Goal: Task Accomplishment & Management: Use online tool/utility

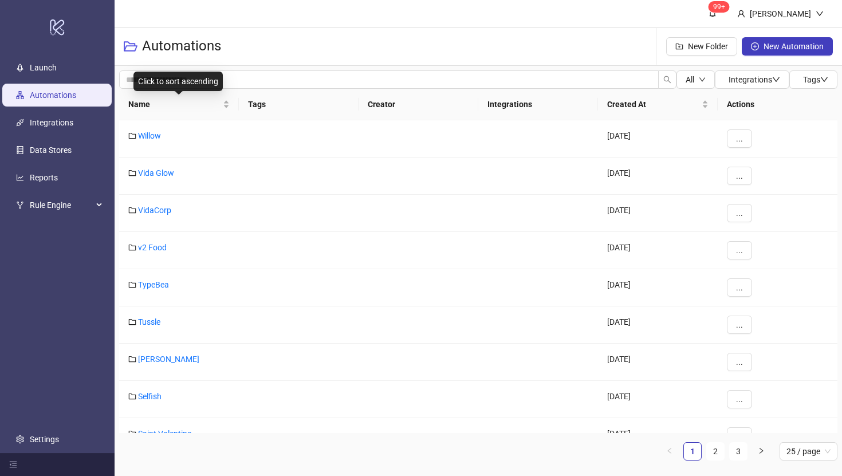
click at [143, 103] on span "Name" at bounding box center [174, 104] width 92 height 13
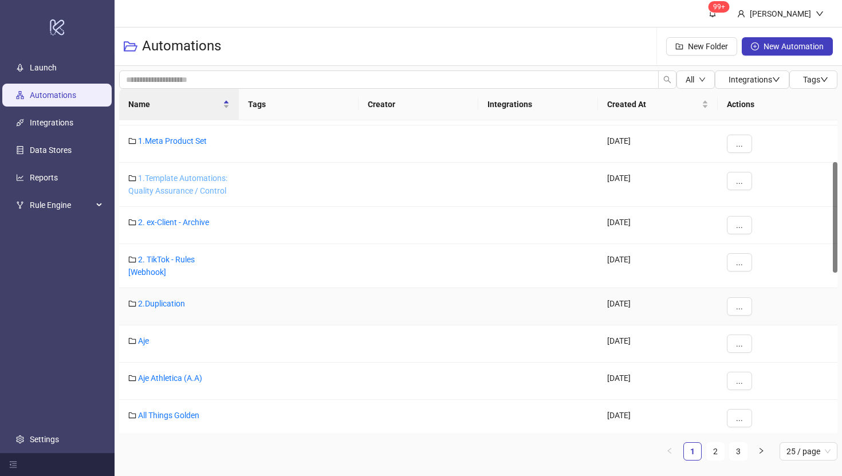
scroll to position [121, 0]
click at [142, 340] on link "Aje" at bounding box center [143, 340] width 11 height 9
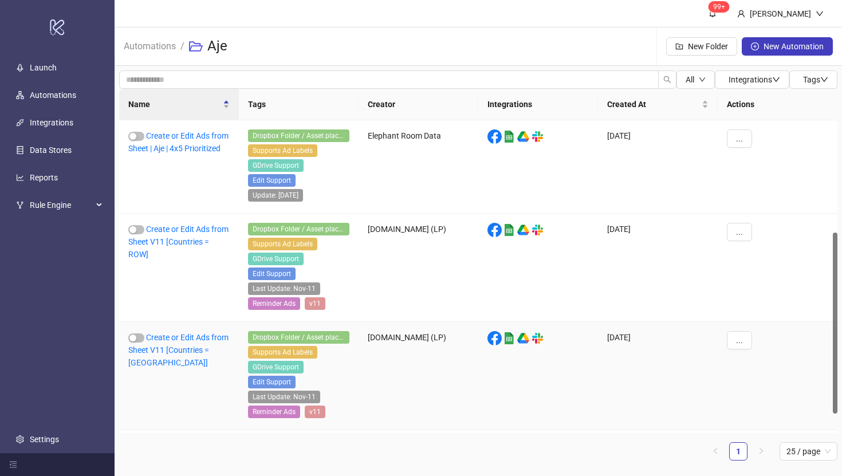
scroll to position [227, 0]
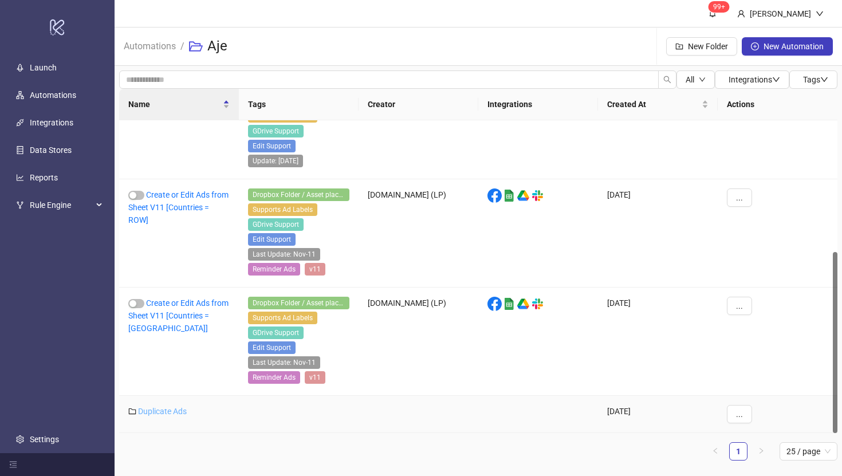
click at [169, 411] on link "Duplicate Ads" at bounding box center [162, 411] width 49 height 9
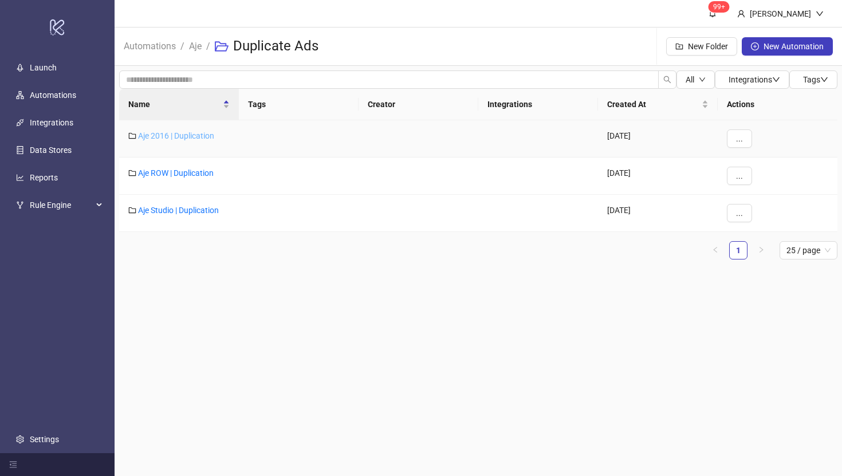
click at [182, 135] on link "Aje 2016 | Duplication" at bounding box center [176, 135] width 76 height 9
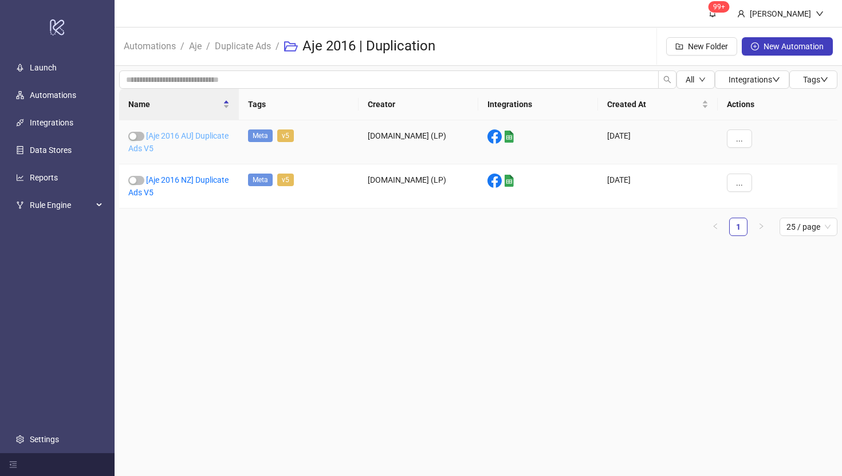
click at [171, 147] on link "[Aje 2016 AU] Duplicate Ads V5" at bounding box center [178, 142] width 100 height 22
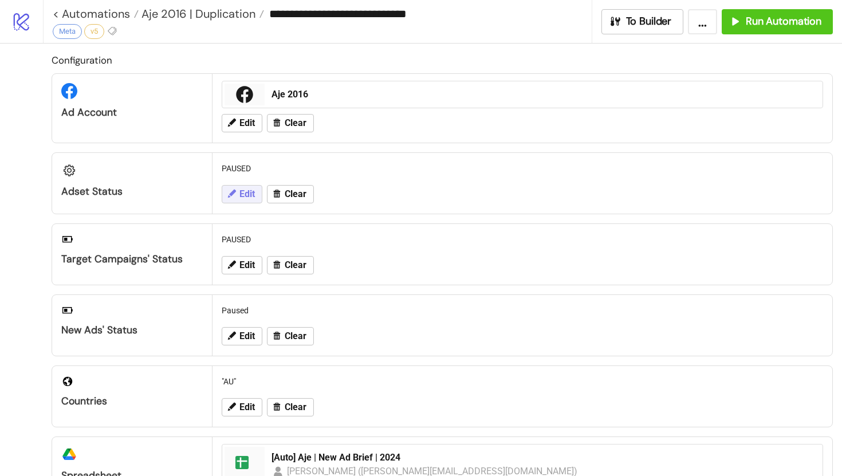
click at [246, 195] on span "Edit" at bounding box center [246, 194] width 15 height 10
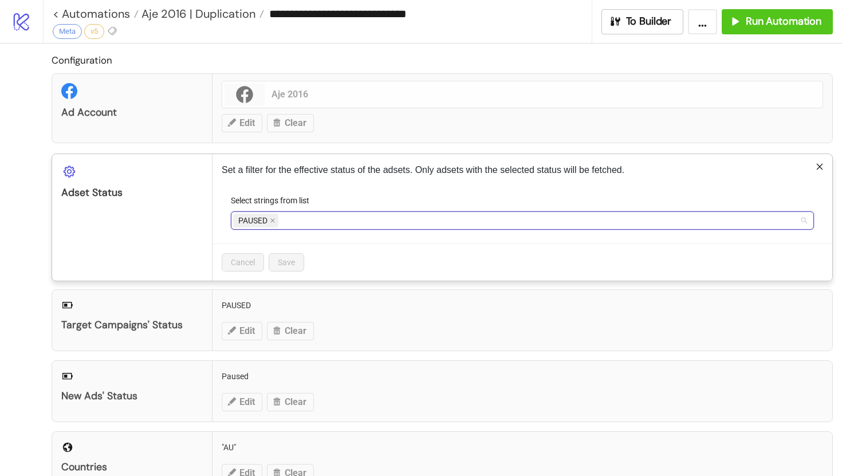
click at [282, 221] on input "Select strings from list" at bounding box center [282, 221] width 2 height 14
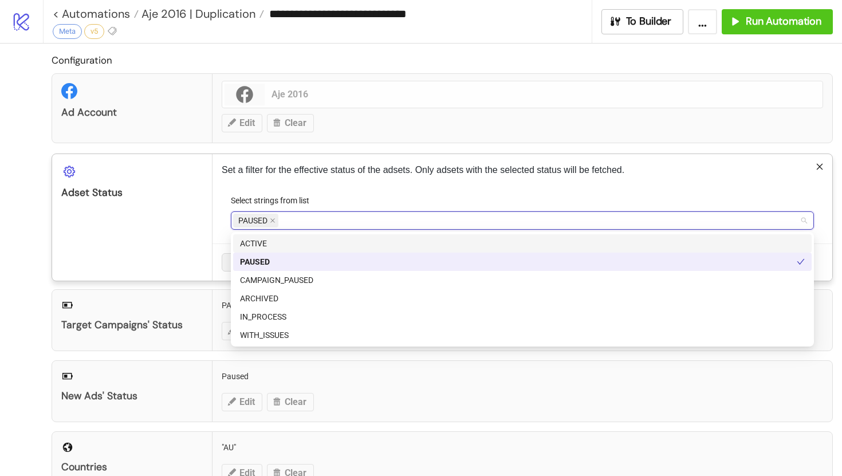
click at [259, 242] on div "ACTIVE" at bounding box center [522, 243] width 565 height 13
click at [272, 222] on icon "close" at bounding box center [273, 221] width 6 height 6
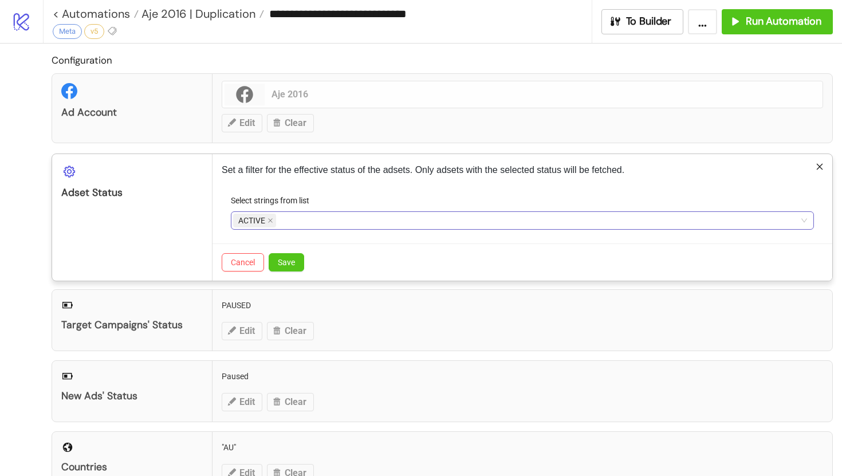
click at [355, 162] on div "Set a filter for the effective status of the adsets. Only adsets with the selec…" at bounding box center [523, 217] width 620 height 127
click at [302, 260] on button "Save" at bounding box center [287, 262] width 36 height 18
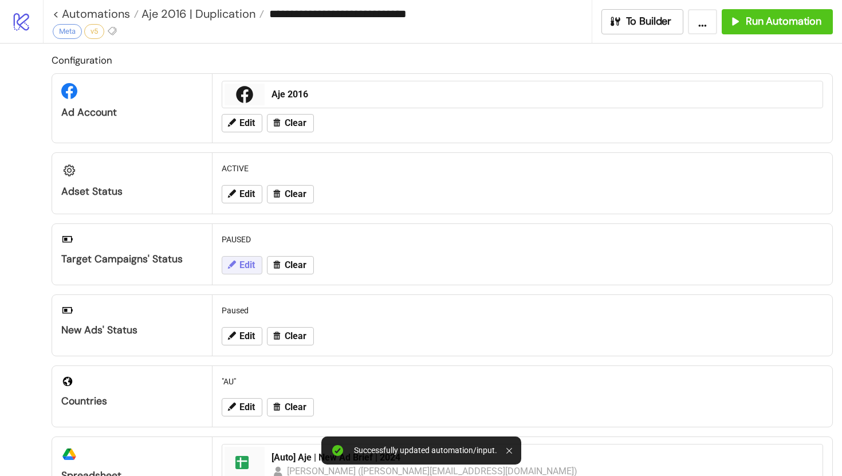
click at [248, 261] on span "Edit" at bounding box center [246, 265] width 15 height 10
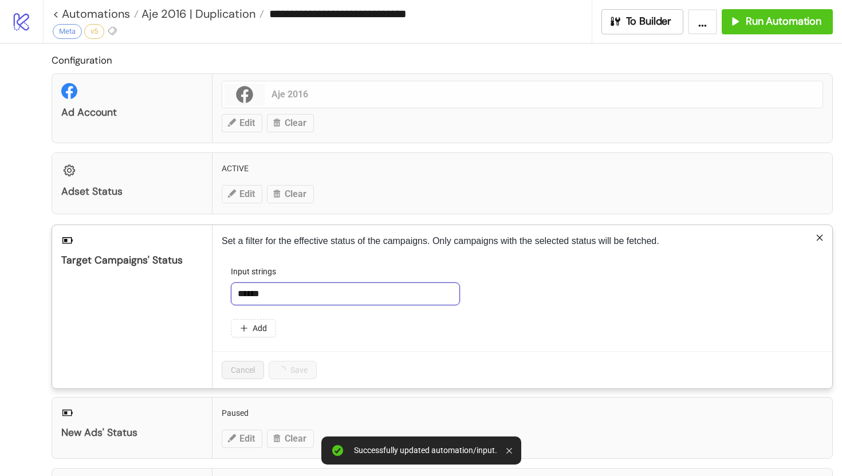
click at [269, 293] on input "******" at bounding box center [345, 293] width 229 height 23
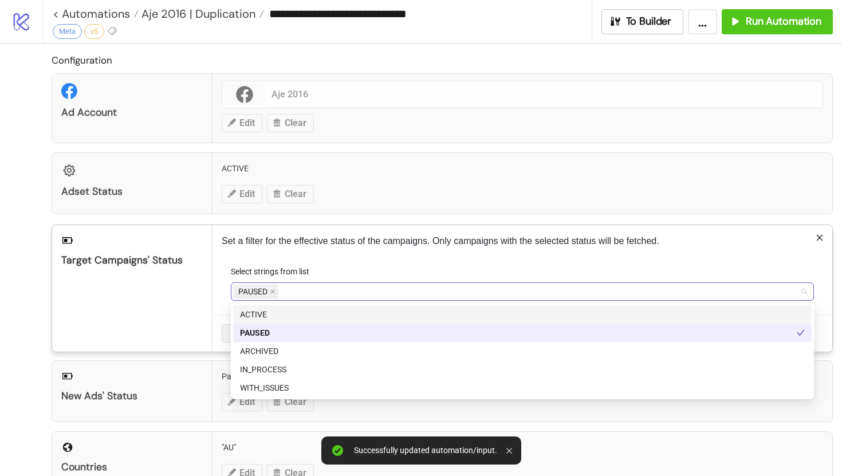
click at [288, 292] on div "PAUSED" at bounding box center [516, 292] width 567 height 16
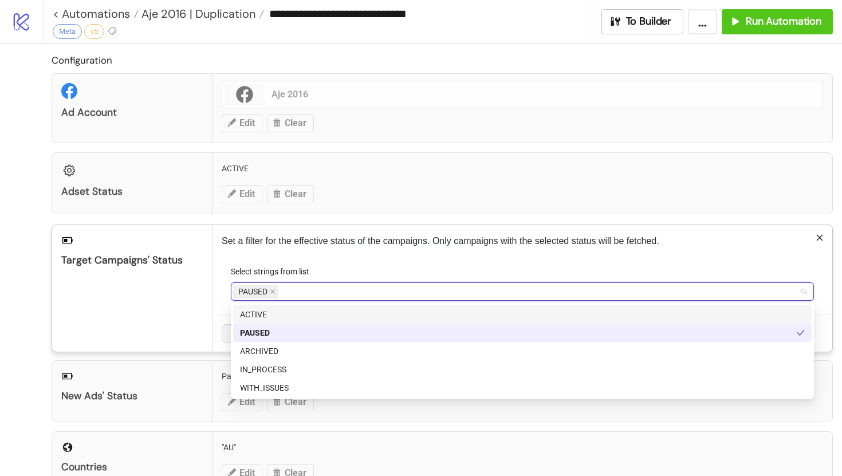
click at [289, 316] on div "ACTIVE" at bounding box center [522, 314] width 565 height 13
click at [273, 289] on icon "close" at bounding box center [273, 292] width 6 height 6
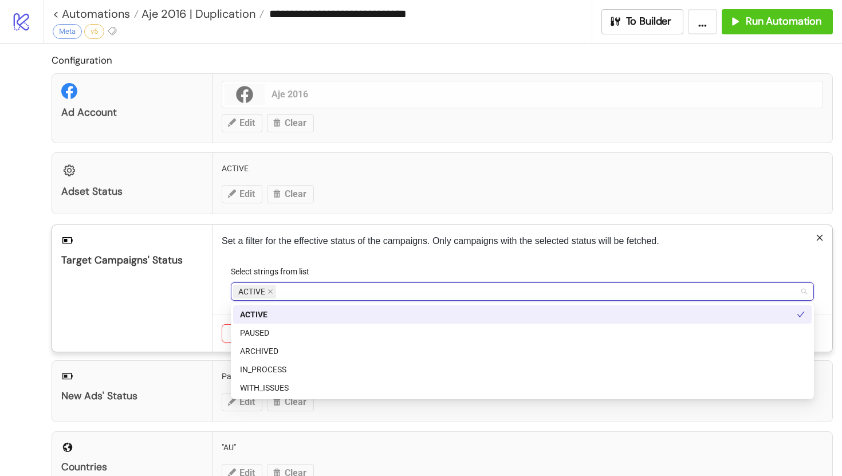
click at [180, 304] on div "Target Campaigns' Status" at bounding box center [132, 288] width 160 height 127
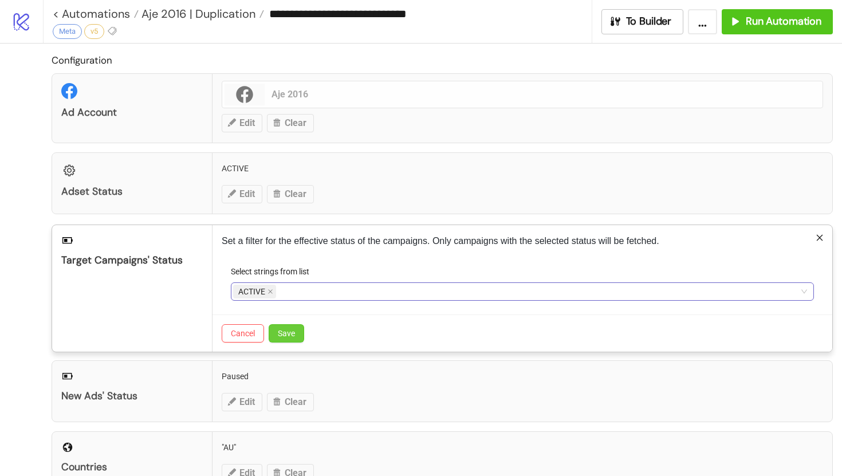
click at [278, 336] on span "Save" at bounding box center [286, 333] width 17 height 9
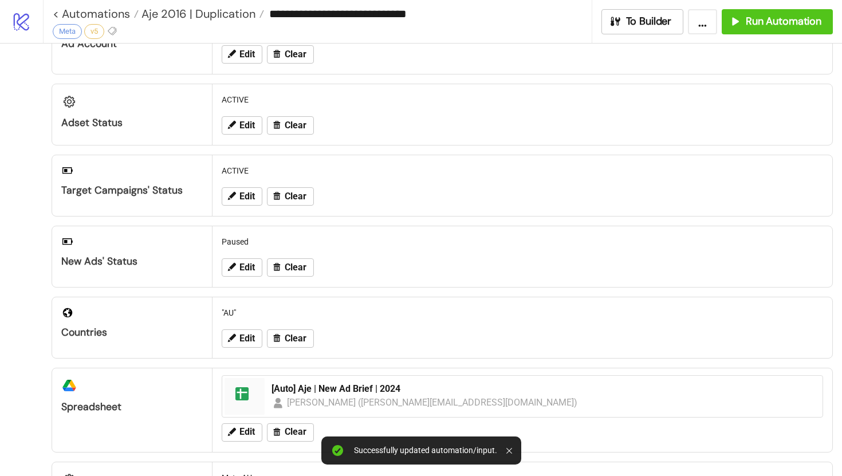
scroll to position [70, 0]
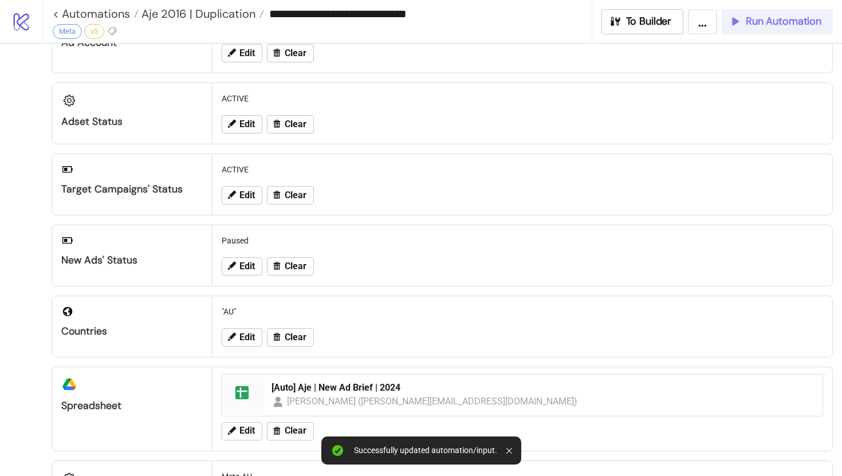
click at [765, 25] on span "Run Automation" at bounding box center [784, 21] width 76 height 13
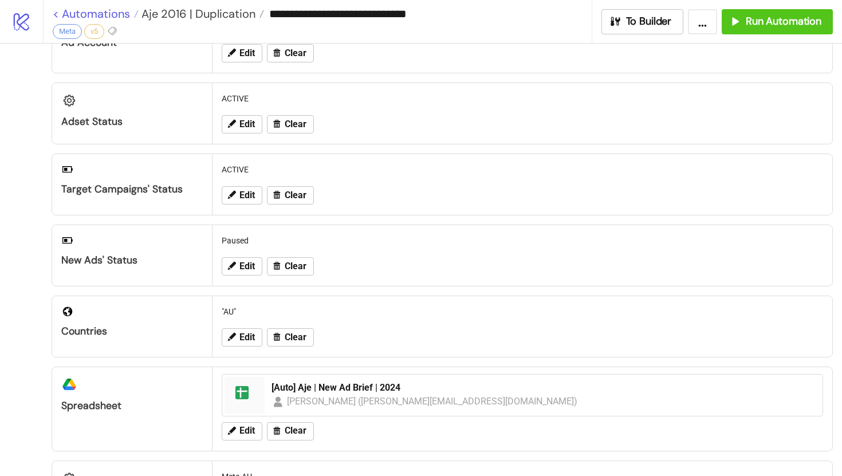
click at [55, 15] on link "< Automations" at bounding box center [96, 13] width 86 height 11
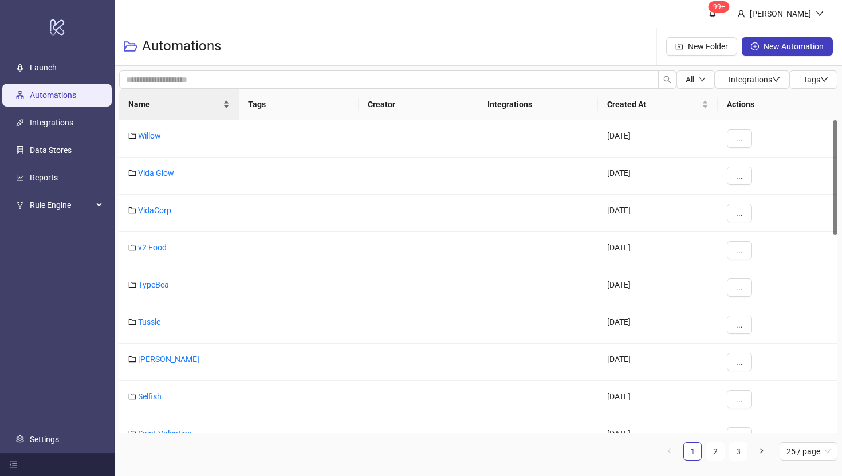
click at [144, 104] on span "Name" at bounding box center [174, 104] width 92 height 13
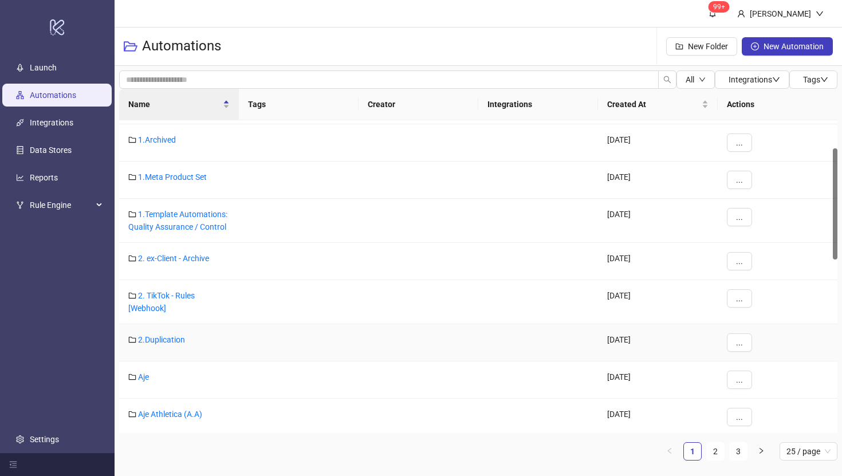
scroll to position [79, 0]
click at [144, 380] on link "Aje" at bounding box center [143, 375] width 11 height 9
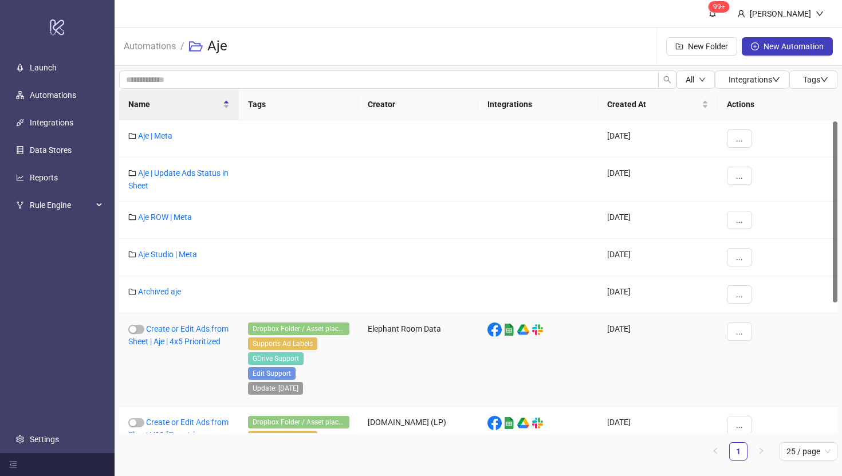
scroll to position [227, 0]
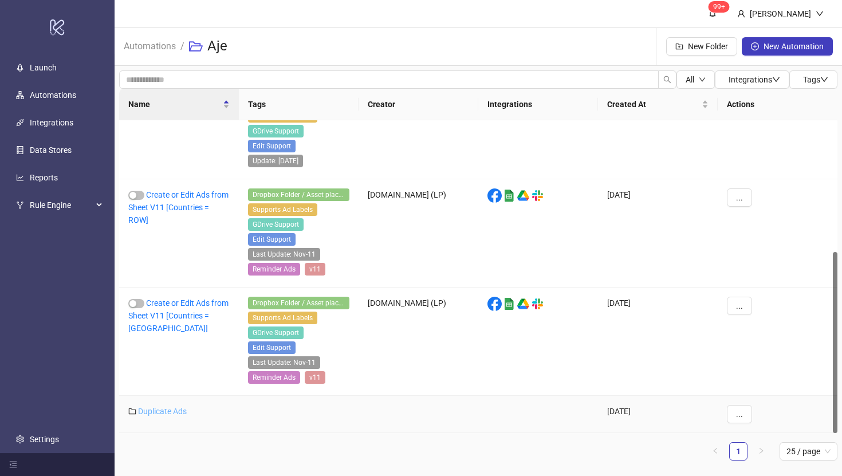
click at [170, 409] on link "Duplicate Ads" at bounding box center [162, 411] width 49 height 9
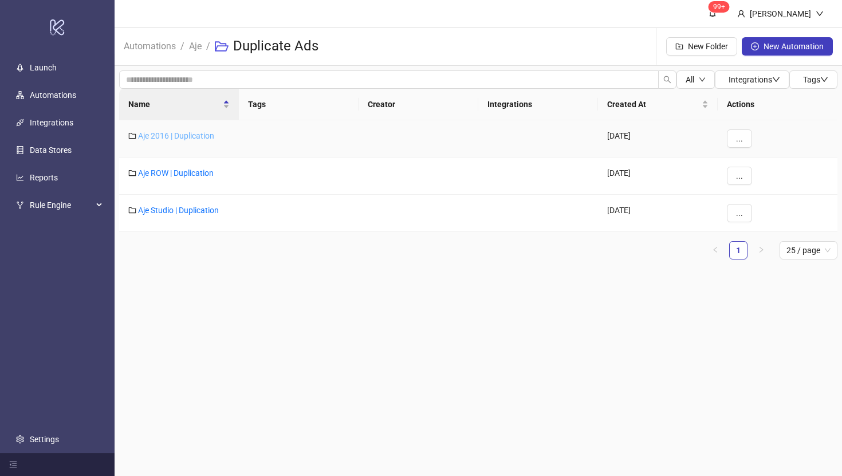
click at [163, 139] on link "Aje 2016 | Duplication" at bounding box center [176, 135] width 76 height 9
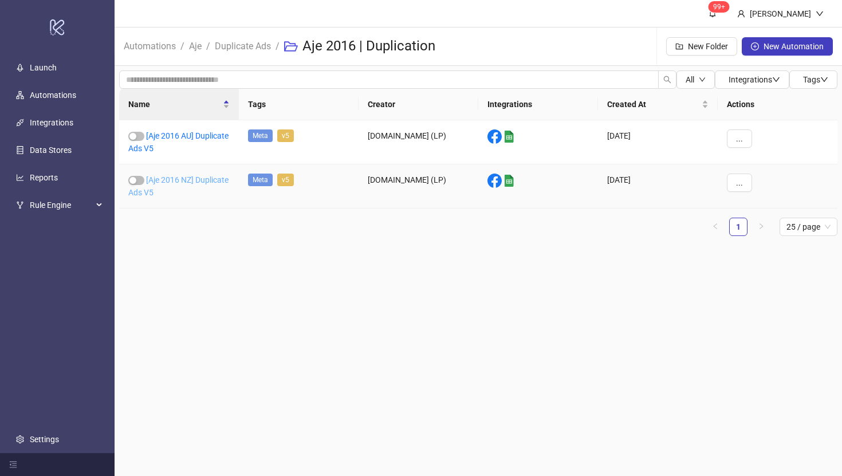
click at [163, 190] on link "[Aje 2016 NZ] Duplicate Ads V5" at bounding box center [178, 186] width 100 height 22
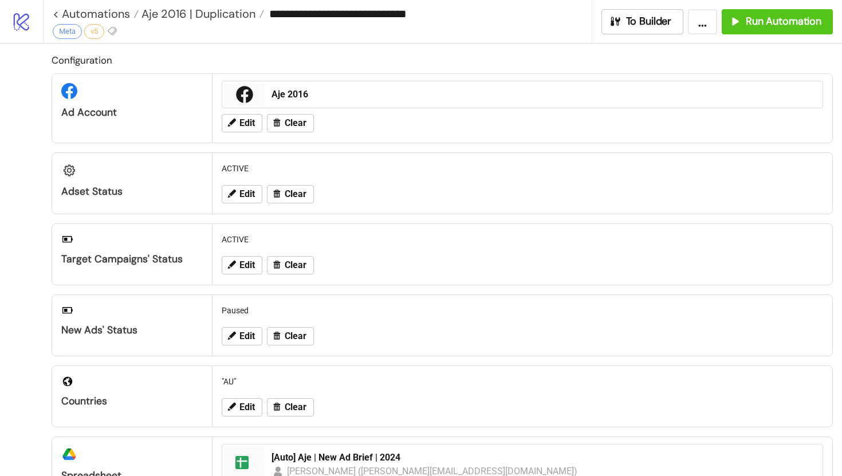
type input "**********"
click at [235, 191] on icon at bounding box center [232, 194] width 8 height 8
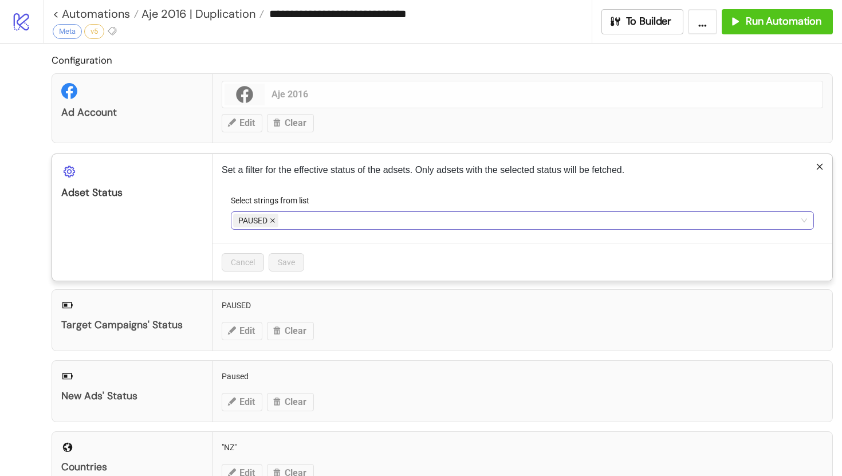
click at [274, 222] on icon "close" at bounding box center [272, 221] width 5 height 5
click at [268, 221] on div at bounding box center [516, 221] width 567 height 16
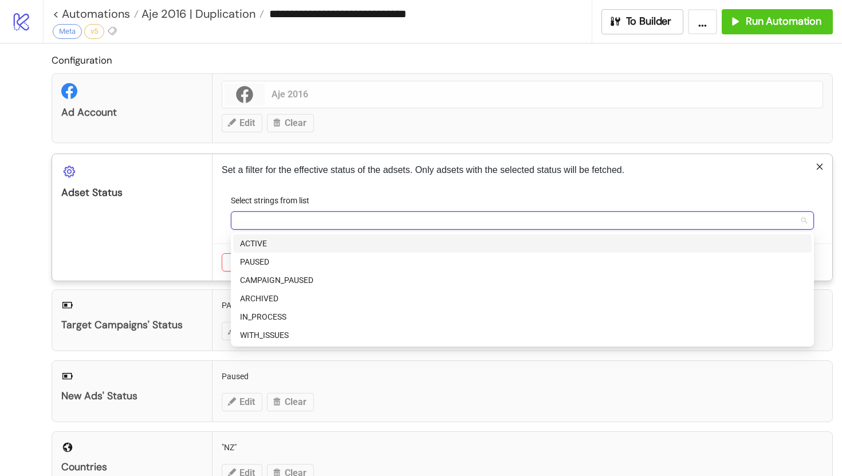
click at [263, 245] on div "ACTIVE" at bounding box center [522, 243] width 565 height 13
click at [219, 217] on div "Set a filter for the effective status of the adsets. Only adsets with the selec…" at bounding box center [523, 217] width 620 height 127
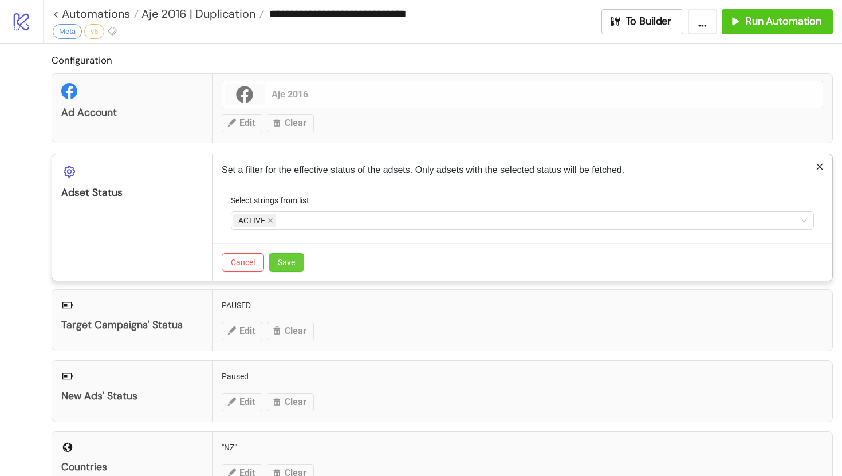
click at [292, 266] on span "Save" at bounding box center [286, 262] width 17 height 9
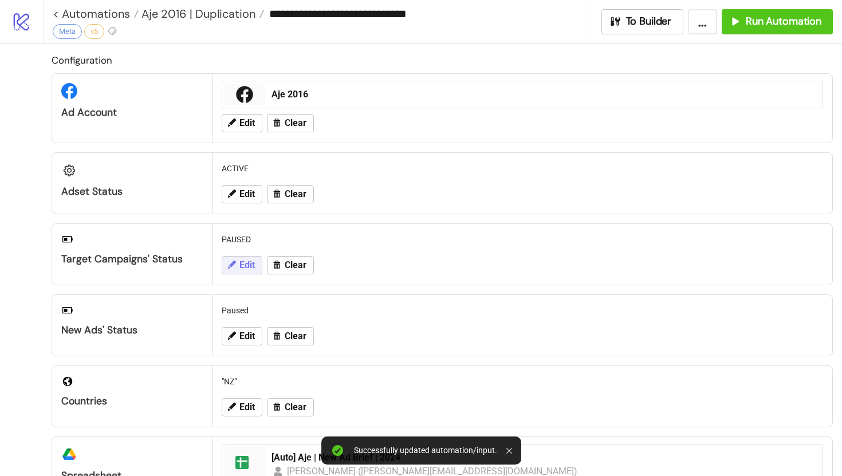
click at [241, 264] on span "Edit" at bounding box center [246, 265] width 15 height 10
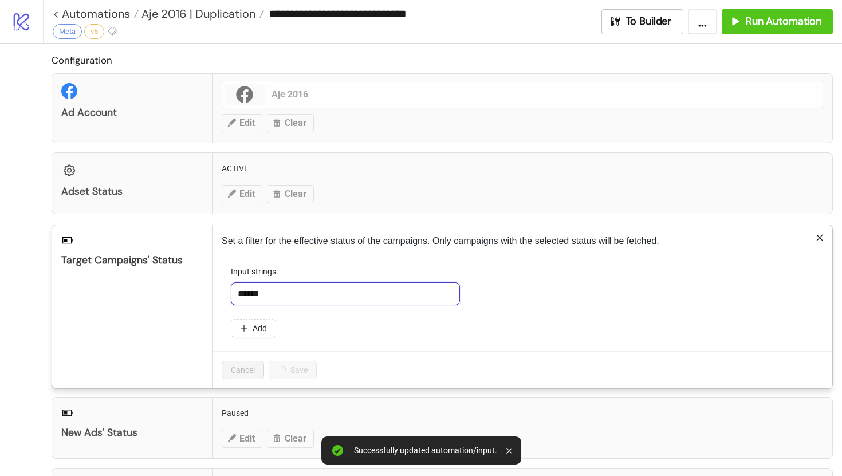
click at [268, 291] on input "******" at bounding box center [345, 293] width 229 height 23
click at [278, 294] on input "******" at bounding box center [345, 293] width 229 height 23
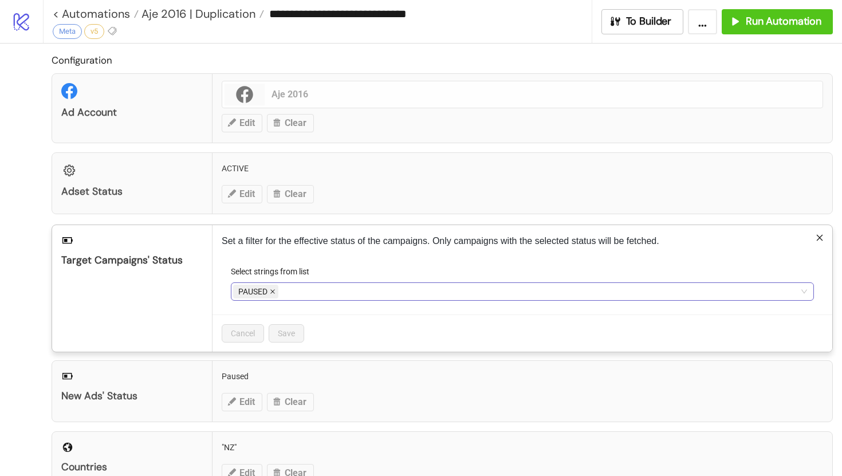
click at [273, 295] on span at bounding box center [273, 291] width 6 height 13
click at [261, 290] on div at bounding box center [516, 292] width 567 height 16
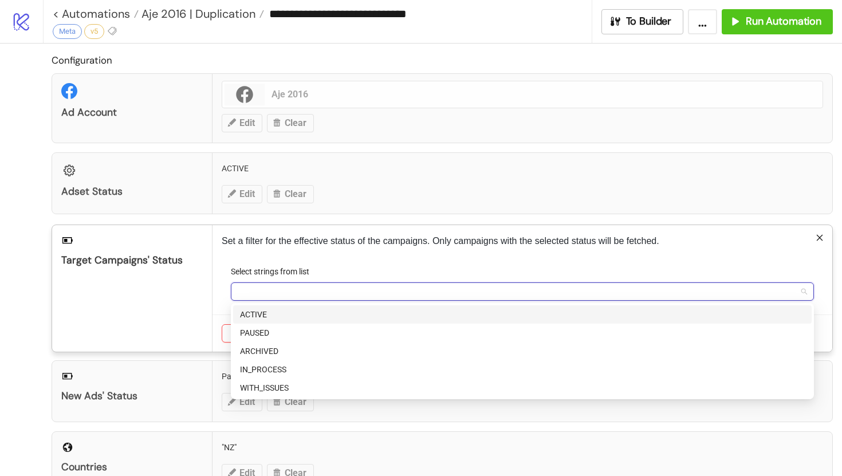
click at [259, 315] on div "ACTIVE" at bounding box center [522, 314] width 565 height 13
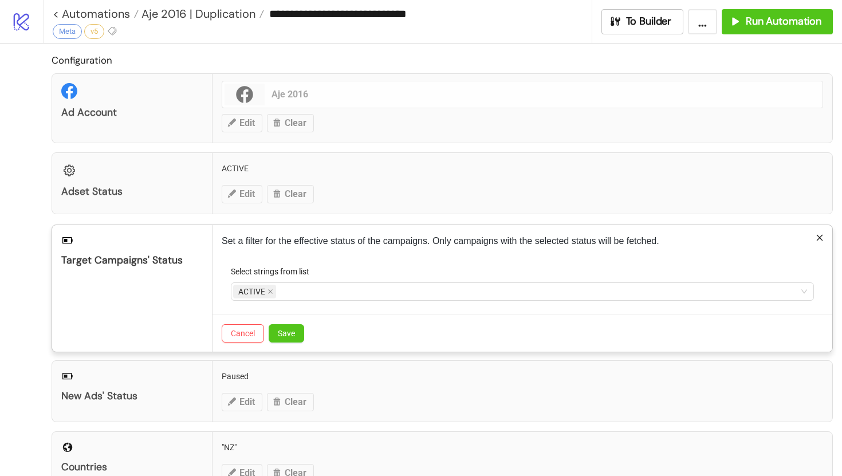
click at [219, 284] on div "Set a filter for the effective status of the campaigns. Only campaigns with the…" at bounding box center [523, 288] width 620 height 127
click at [293, 338] on button "Save" at bounding box center [287, 333] width 36 height 18
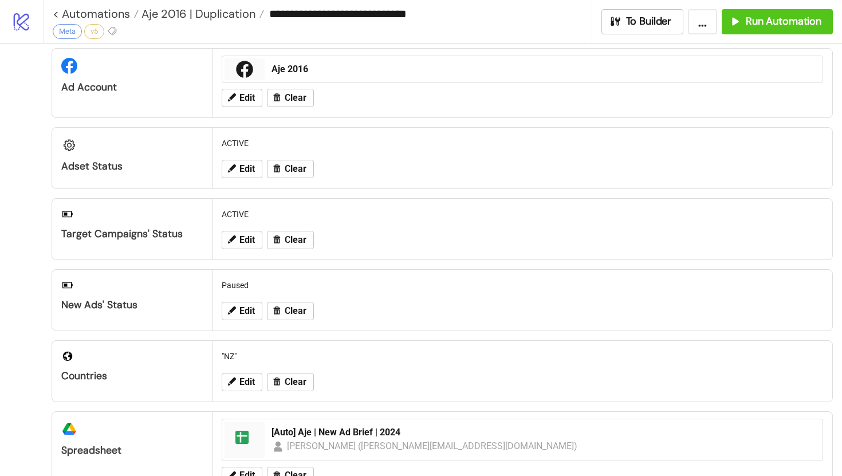
scroll to position [17, 0]
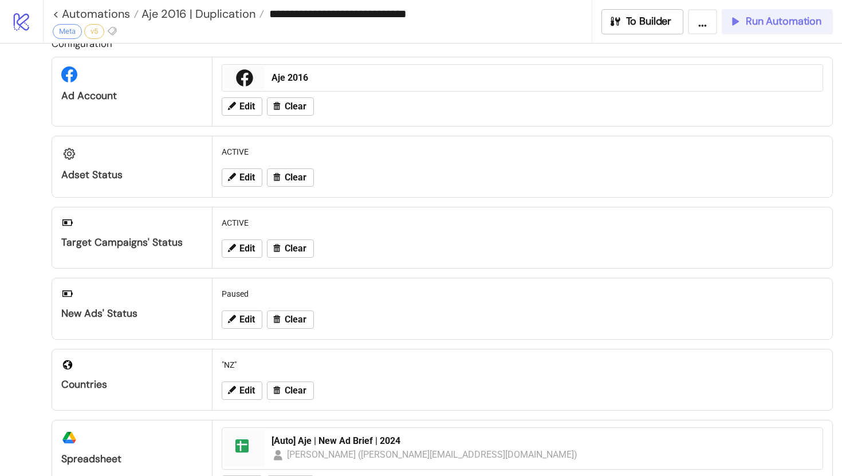
click at [783, 26] on span "Run Automation" at bounding box center [784, 21] width 76 height 13
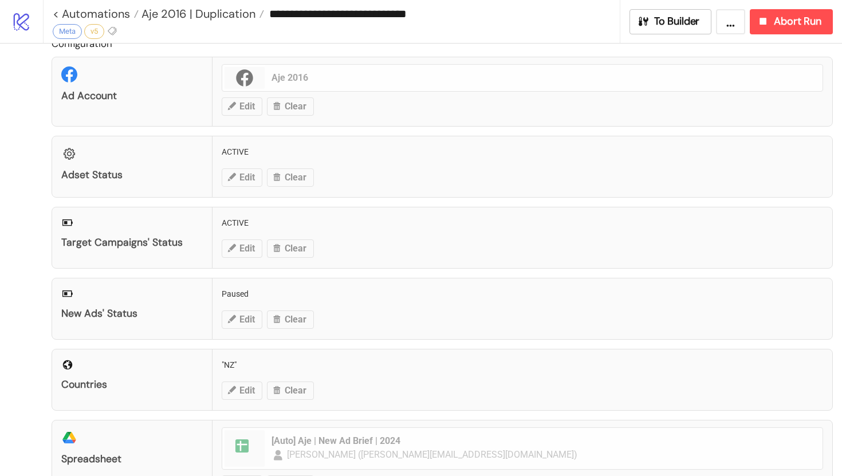
scroll to position [0, 0]
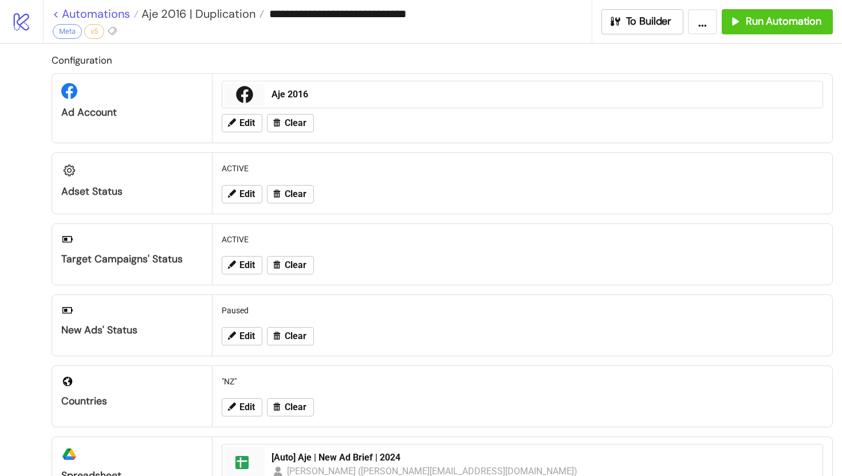
click at [56, 15] on link "< Automations" at bounding box center [96, 13] width 86 height 11
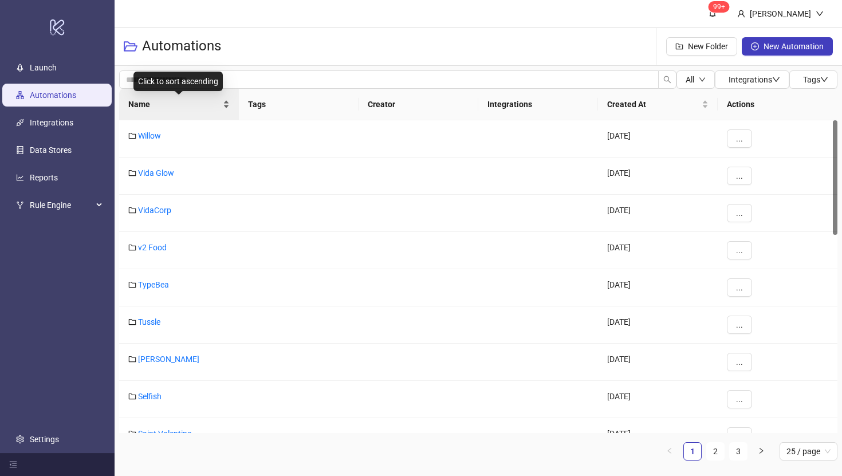
click at [143, 105] on span "Name" at bounding box center [174, 104] width 92 height 13
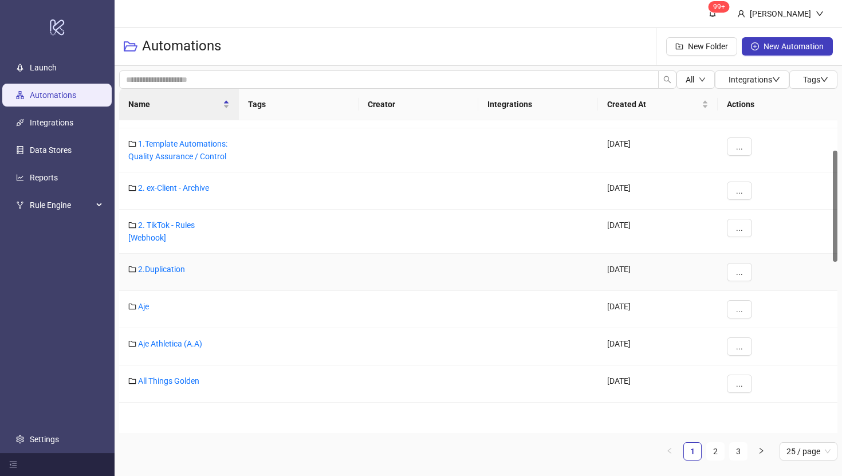
scroll to position [148, 0]
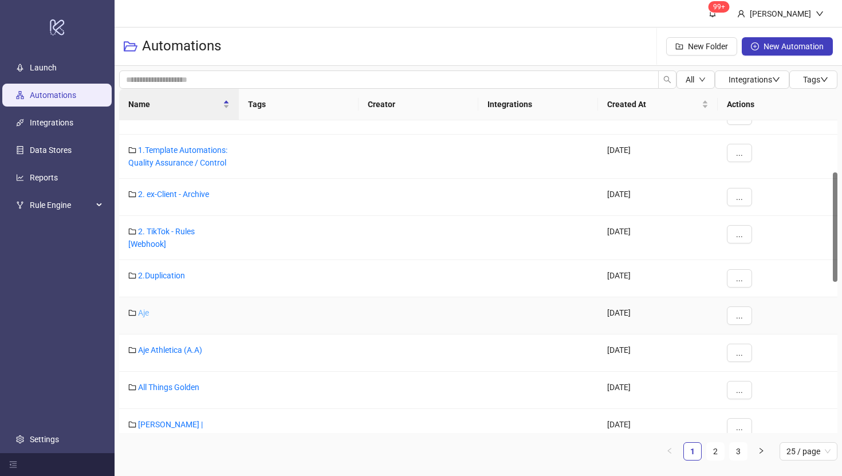
click at [144, 310] on link "Aje" at bounding box center [143, 312] width 11 height 9
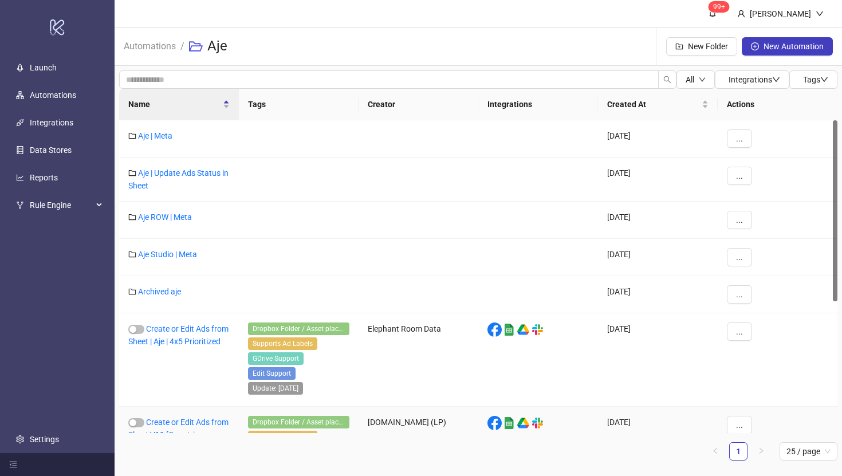
scroll to position [227, 0]
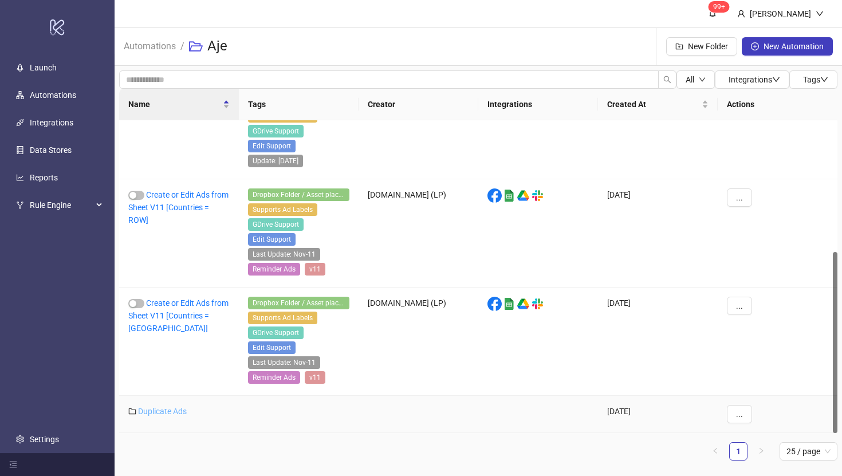
click at [150, 411] on link "Duplicate Ads" at bounding box center [162, 411] width 49 height 9
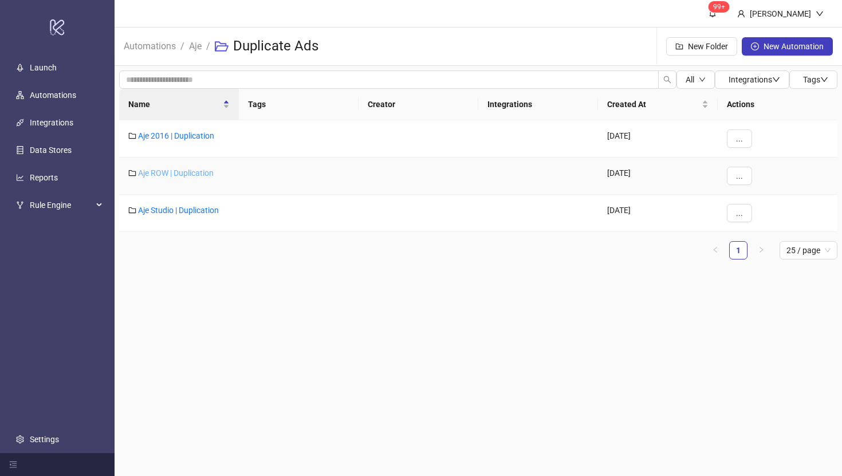
click at [175, 171] on link "Aje ROW | Duplication" at bounding box center [176, 172] width 76 height 9
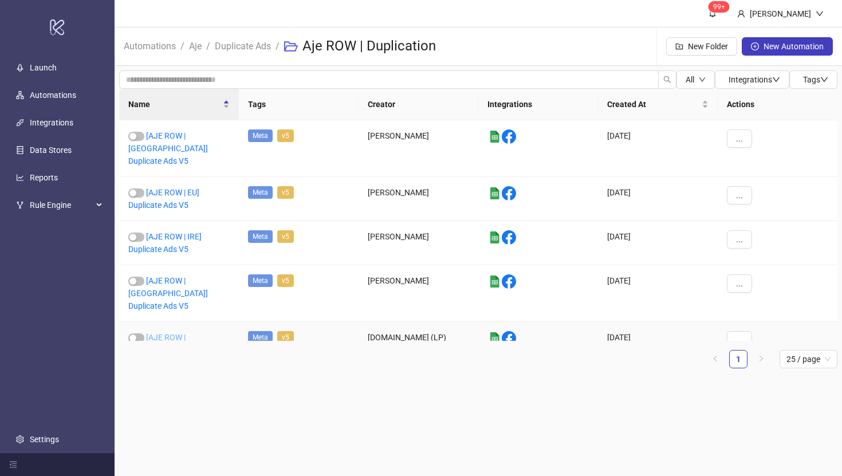
click at [179, 333] on link "[AJE ROW | [GEOGRAPHIC_DATA]] Duplicate Ads V5" at bounding box center [168, 350] width 80 height 34
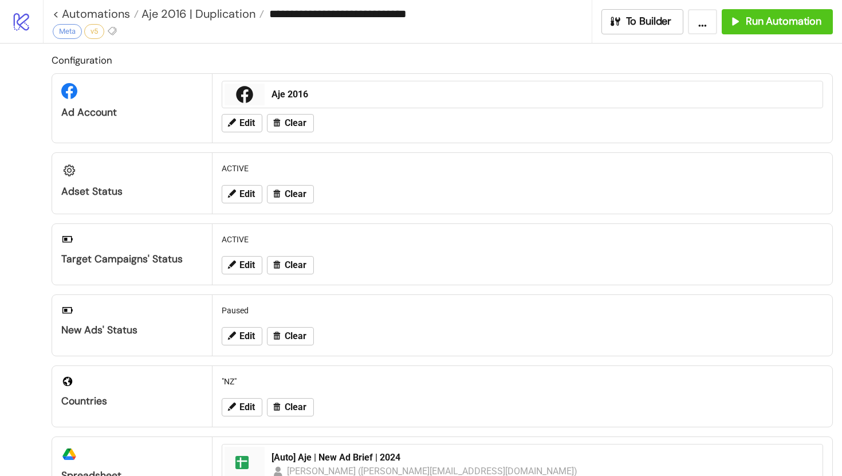
type input "**********"
click at [775, 27] on span "Run Automation" at bounding box center [784, 21] width 76 height 13
click at [55, 13] on link "< Automations" at bounding box center [96, 13] width 86 height 11
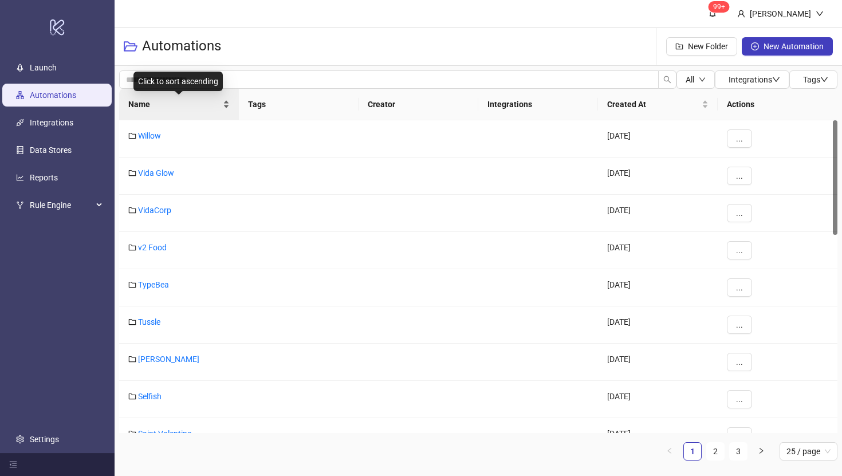
click at [146, 105] on span "Name" at bounding box center [174, 104] width 92 height 13
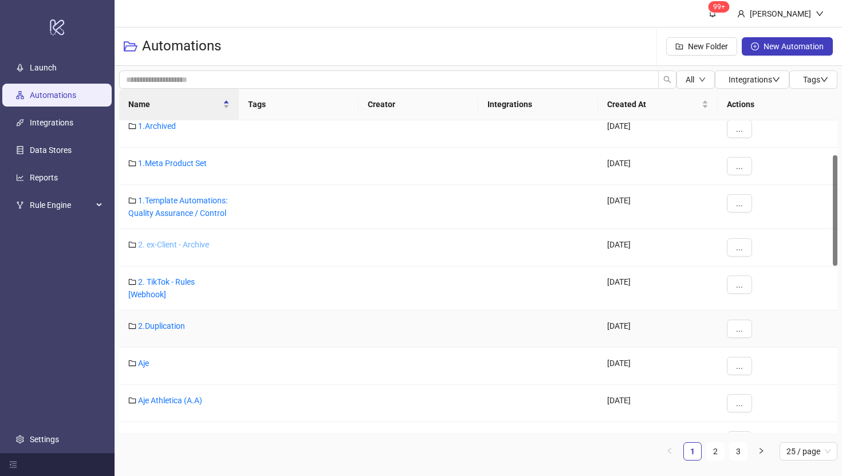
scroll to position [134, 0]
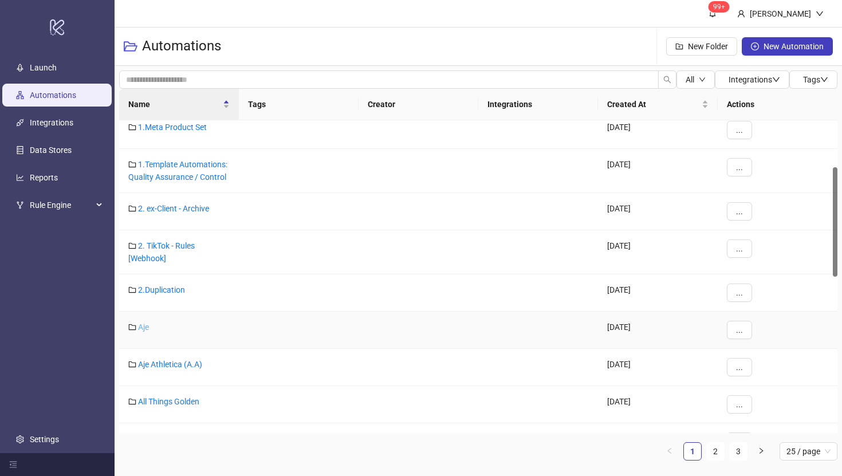
click at [146, 327] on link "Aje" at bounding box center [143, 327] width 11 height 9
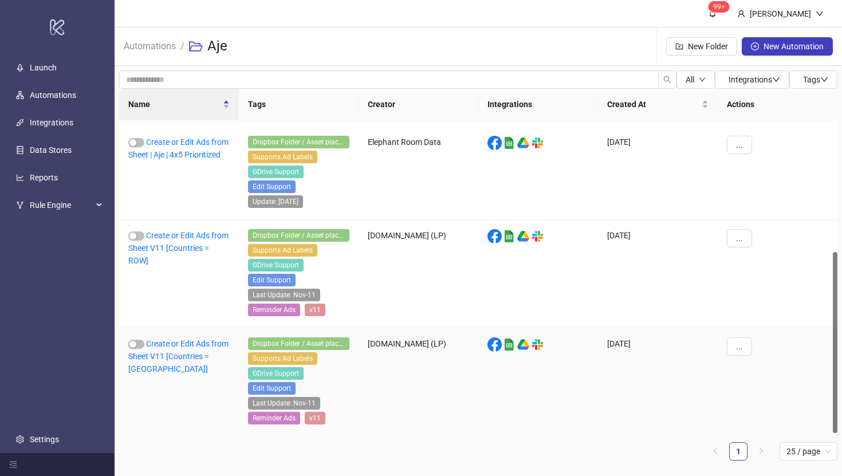
scroll to position [227, 0]
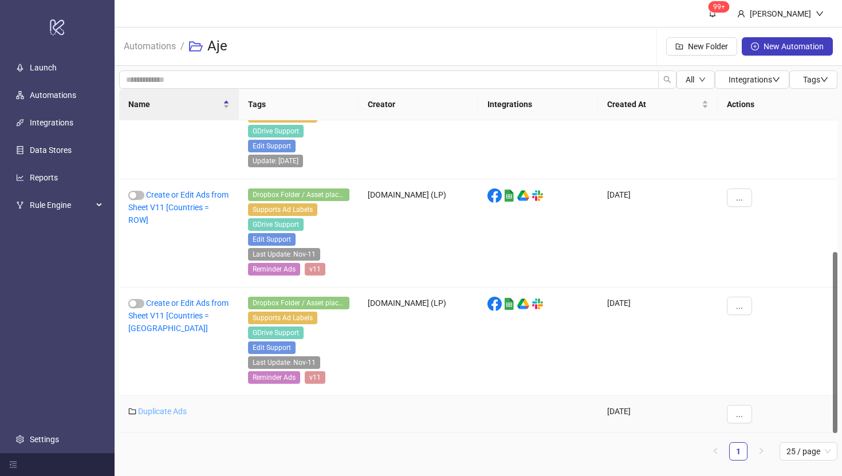
click at [167, 410] on link "Duplicate Ads" at bounding box center [162, 411] width 49 height 9
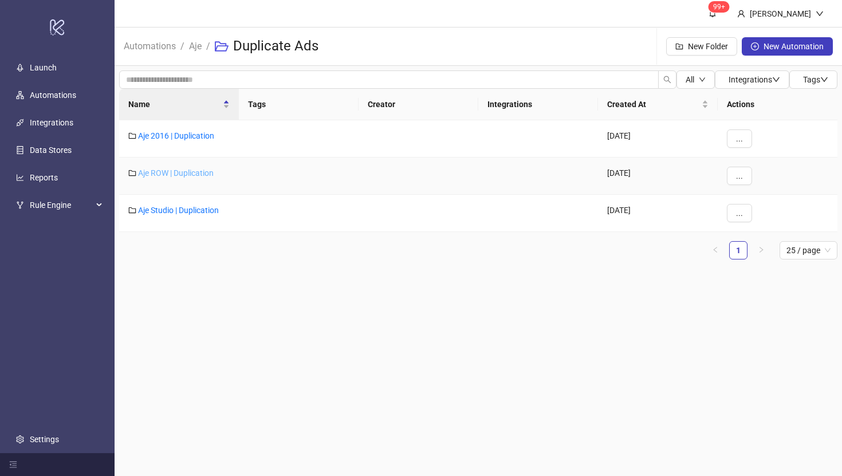
click at [175, 173] on link "Aje ROW | Duplication" at bounding box center [176, 172] width 76 height 9
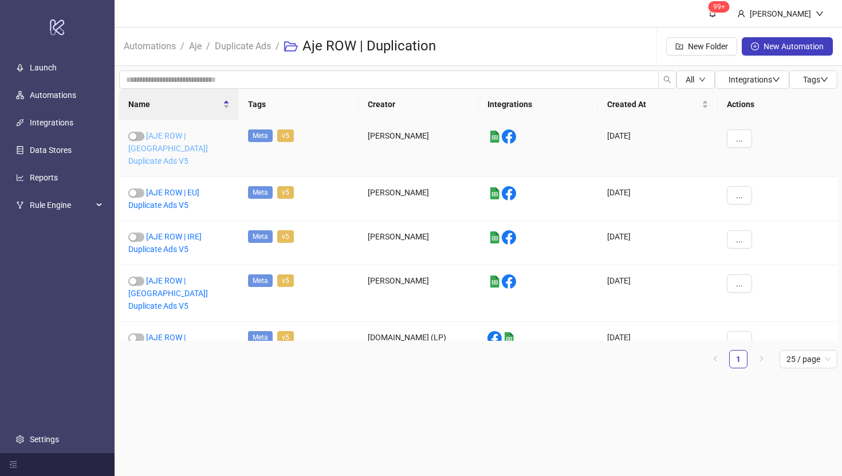
click at [183, 139] on link "[AJE ROW | [GEOGRAPHIC_DATA]] Duplicate Ads V5" at bounding box center [168, 148] width 80 height 34
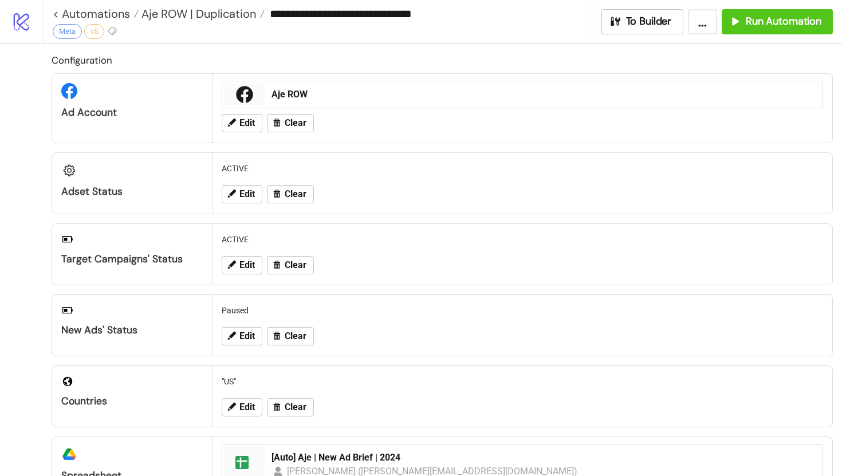
type input "**********"
click at [757, 25] on span "Run Automation" at bounding box center [784, 21] width 76 height 13
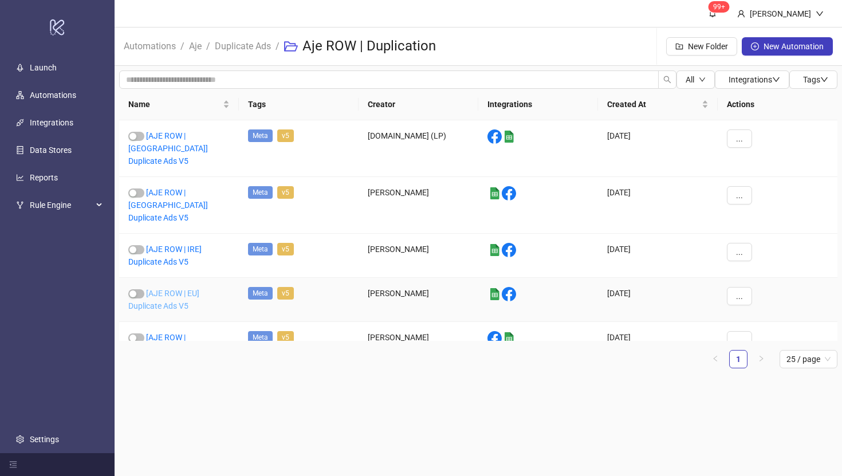
click at [168, 289] on link "[AJE ROW | EU] Duplicate Ads V5" at bounding box center [163, 300] width 71 height 22
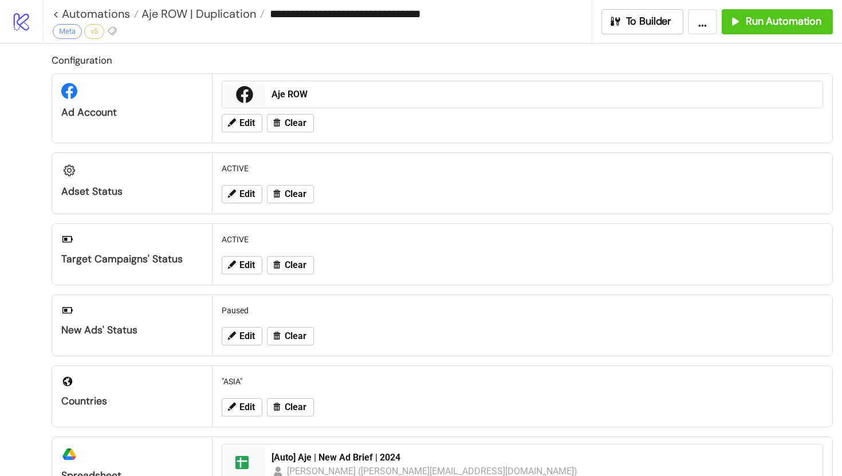
type input "**********"
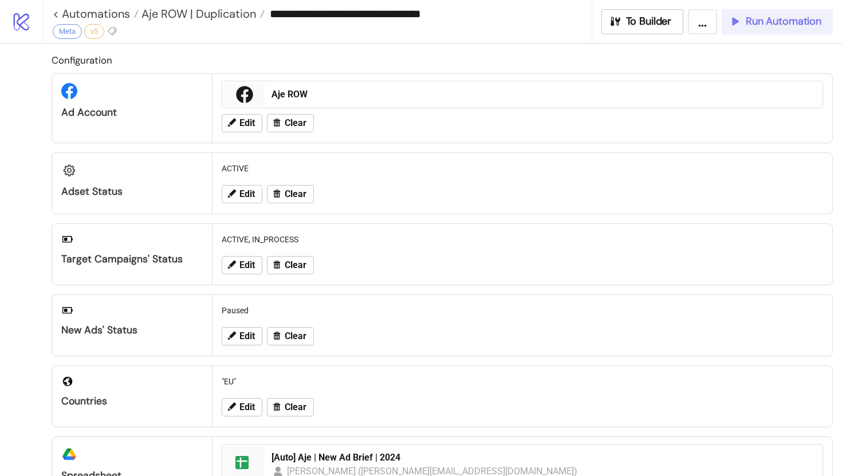
click at [768, 18] on span "Run Automation" at bounding box center [784, 21] width 76 height 13
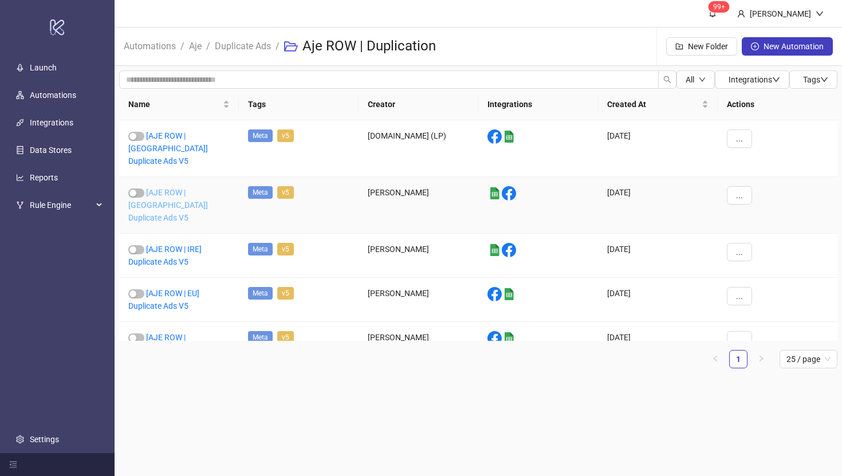
click at [175, 188] on link "[AJE ROW | [GEOGRAPHIC_DATA]] Duplicate Ads V5" at bounding box center [168, 205] width 80 height 34
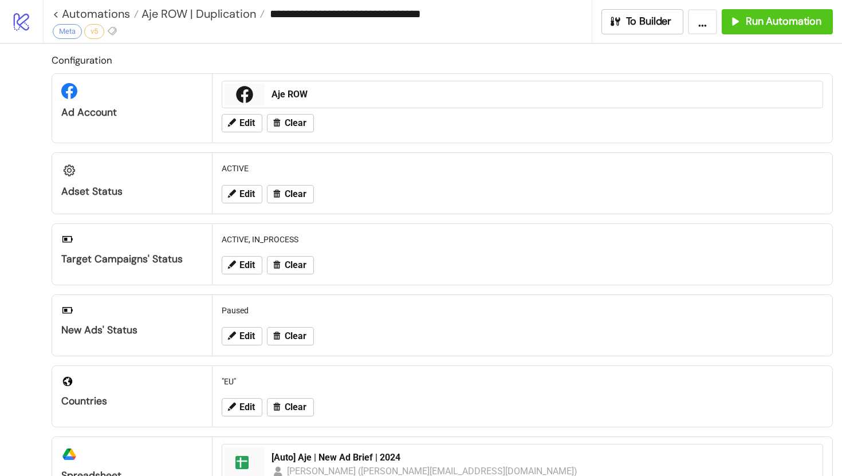
type input "**********"
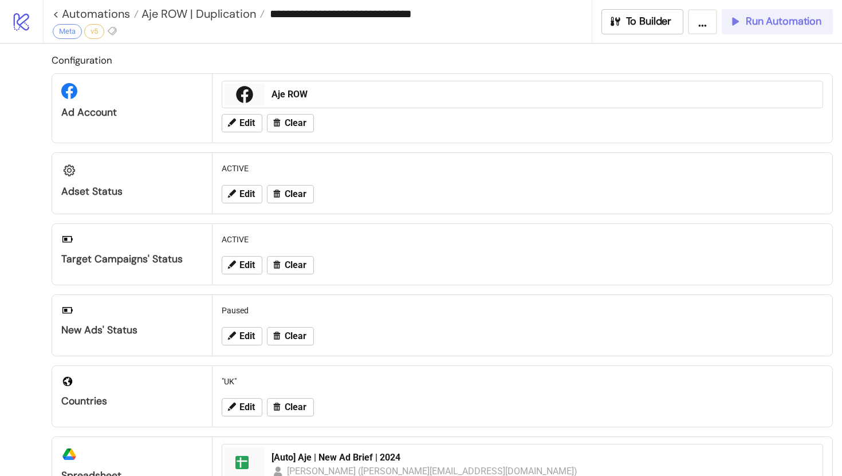
click at [800, 20] on span "Run Automation" at bounding box center [784, 21] width 76 height 13
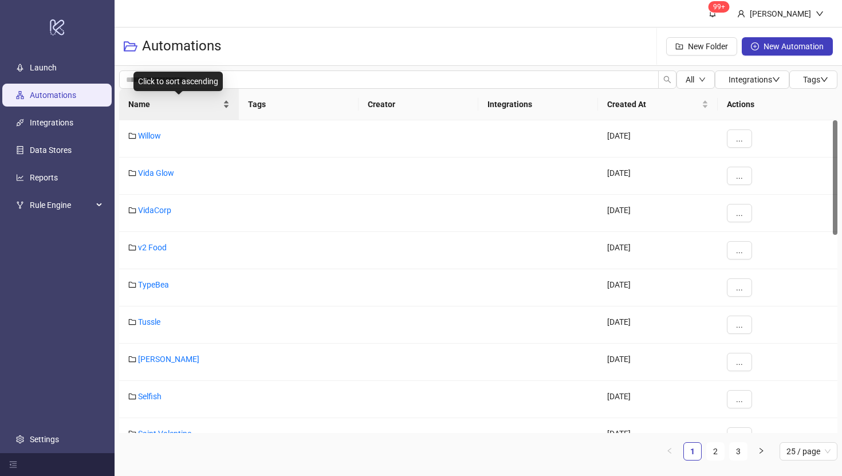
click at [140, 107] on span "Name" at bounding box center [174, 104] width 92 height 13
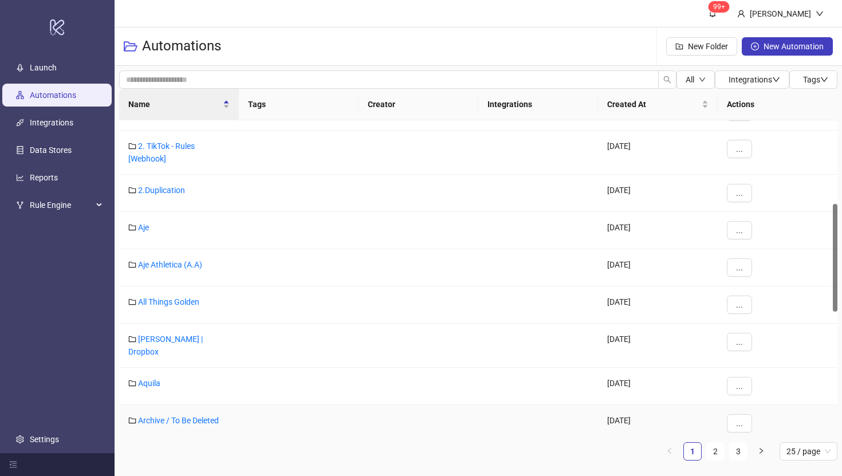
scroll to position [243, 0]
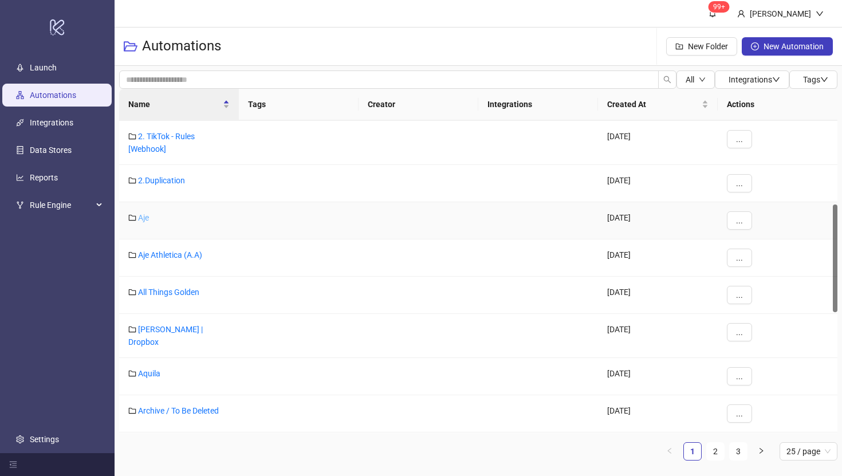
click at [146, 218] on link "Aje" at bounding box center [143, 217] width 11 height 9
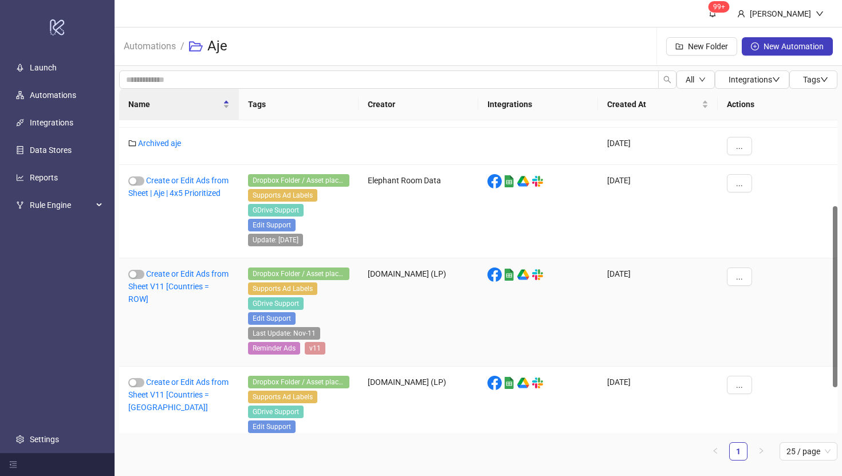
scroll to position [227, 0]
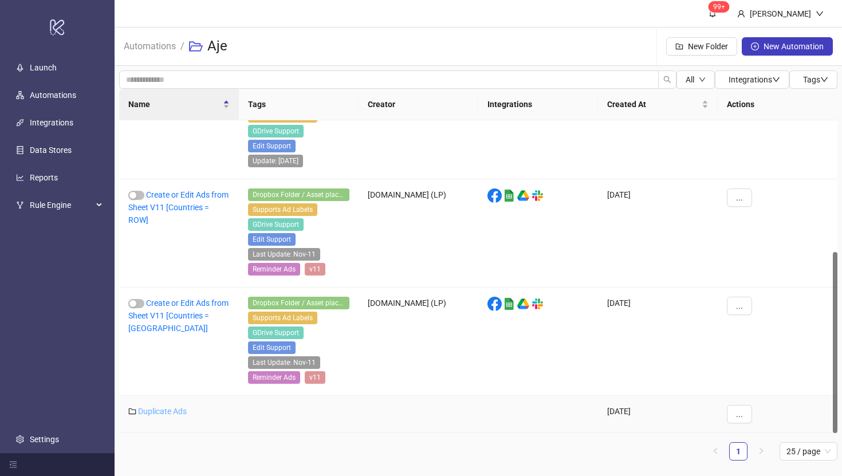
click at [162, 411] on link "Duplicate Ads" at bounding box center [162, 411] width 49 height 9
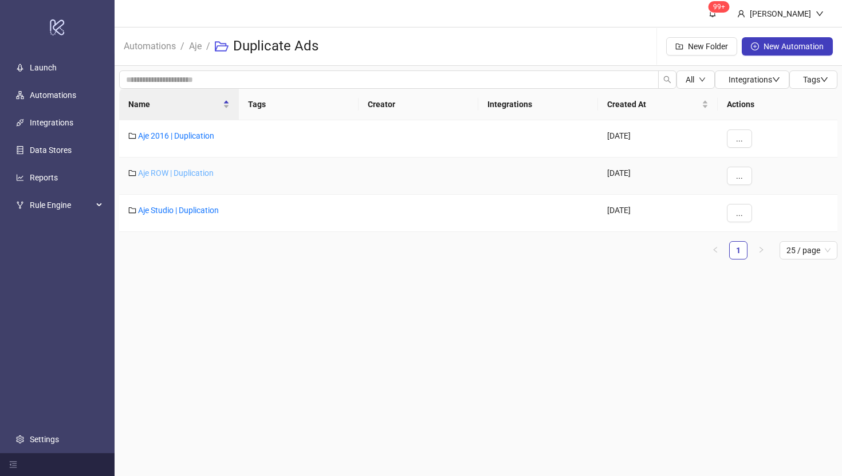
click at [176, 173] on link "Aje ROW | Duplication" at bounding box center [176, 172] width 76 height 9
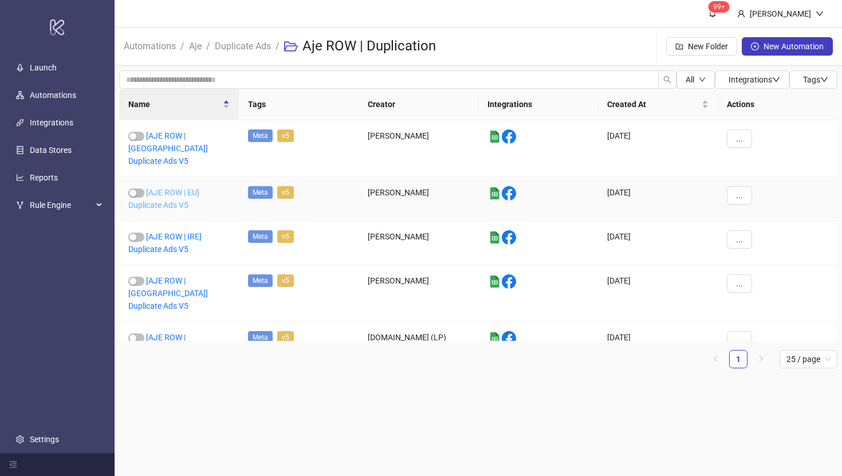
click at [168, 188] on link "[AJE ROW | EU] Duplicate Ads V5" at bounding box center [163, 199] width 71 height 22
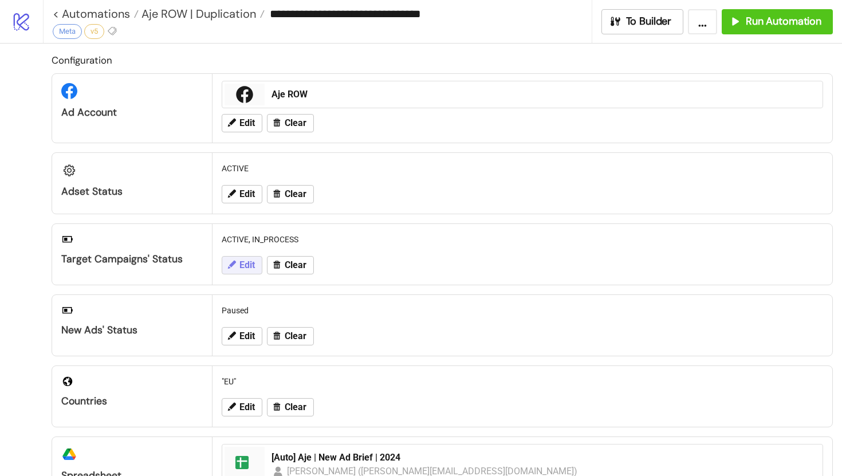
click at [249, 260] on button "Edit" at bounding box center [242, 265] width 41 height 18
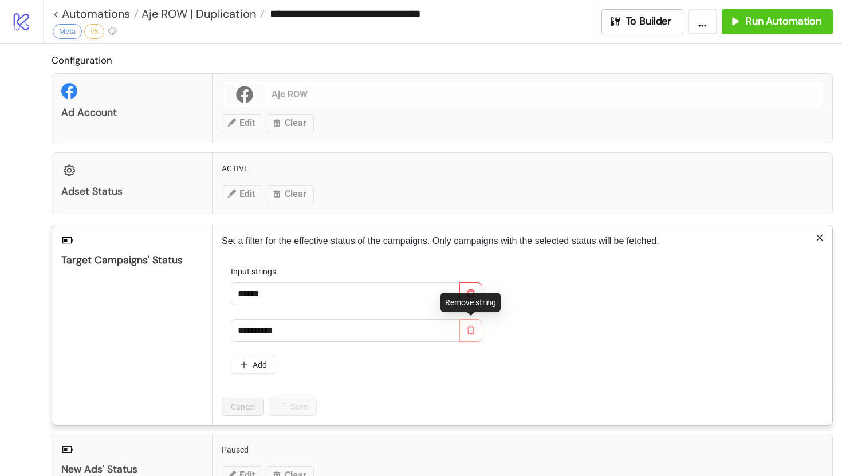
click at [461, 337] on button "button" at bounding box center [470, 330] width 23 height 23
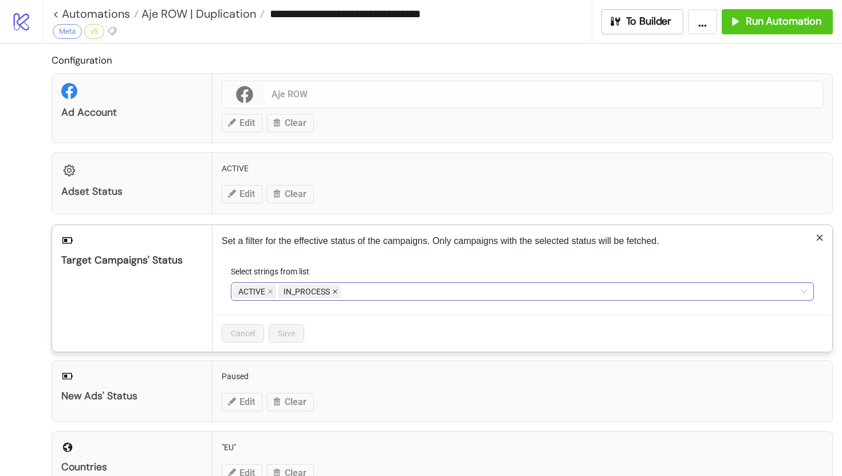
click at [336, 293] on icon "close" at bounding box center [335, 292] width 6 height 6
click at [285, 334] on span "Save" at bounding box center [286, 333] width 17 height 9
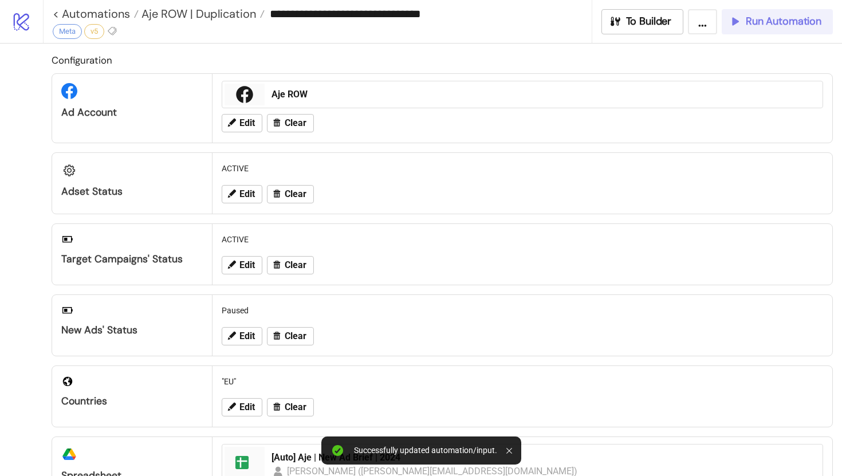
click at [792, 25] on span "Run Automation" at bounding box center [784, 21] width 76 height 13
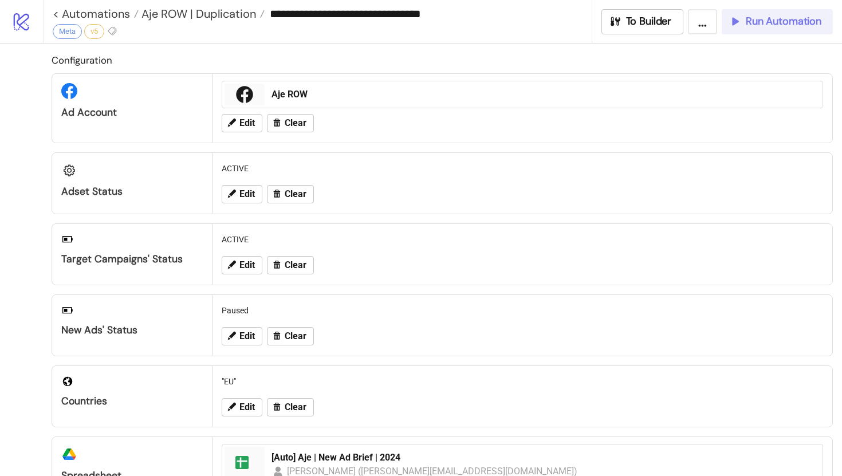
click at [745, 23] on div "Run Automation" at bounding box center [775, 21] width 93 height 13
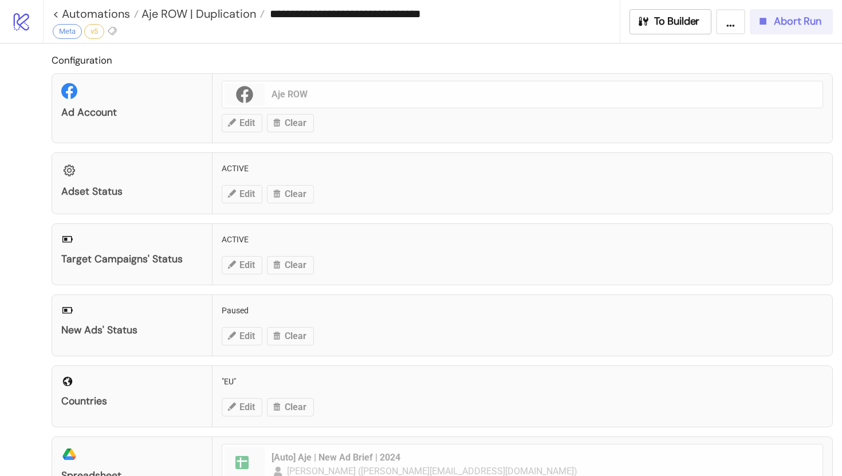
click at [801, 26] on span "Abort Run" at bounding box center [798, 21] width 48 height 13
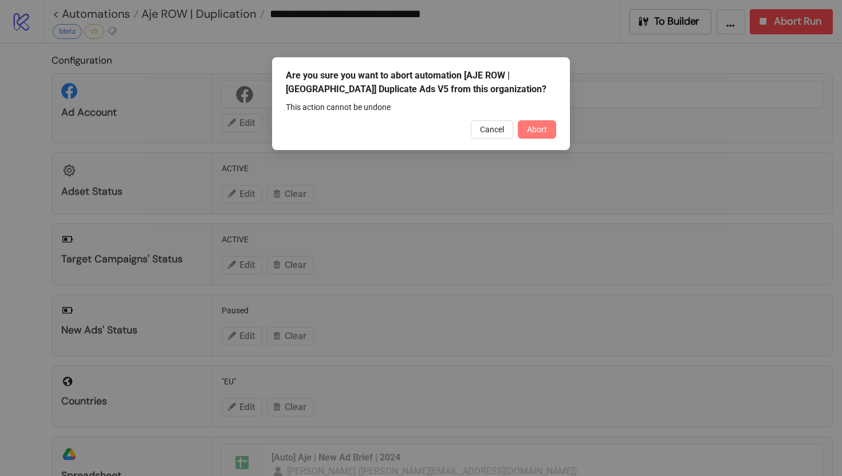
click at [528, 131] on span "Abort" at bounding box center [537, 129] width 20 height 9
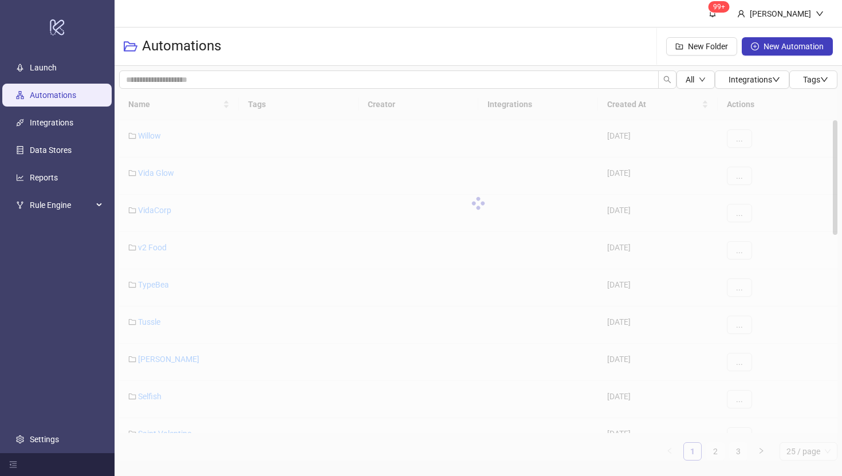
click at [136, 103] on div at bounding box center [478, 203] width 718 height 229
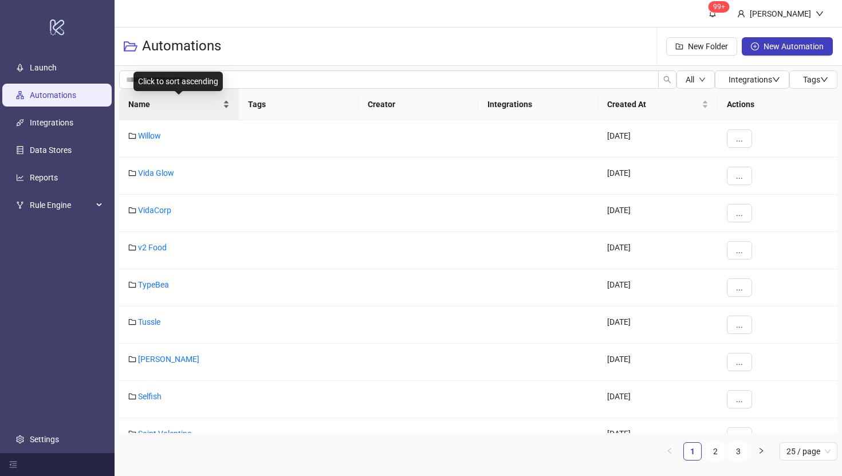
click at [143, 104] on span "Name" at bounding box center [174, 104] width 92 height 13
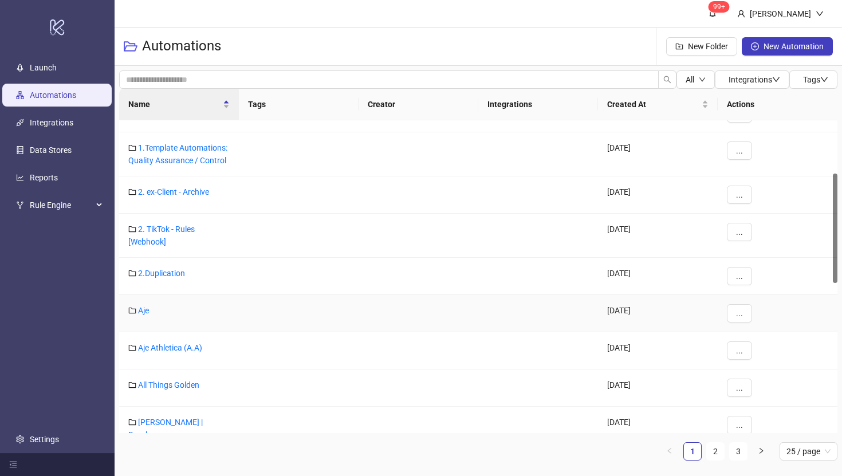
scroll to position [151, 0]
click at [146, 311] on link "Aje" at bounding box center [143, 310] width 11 height 9
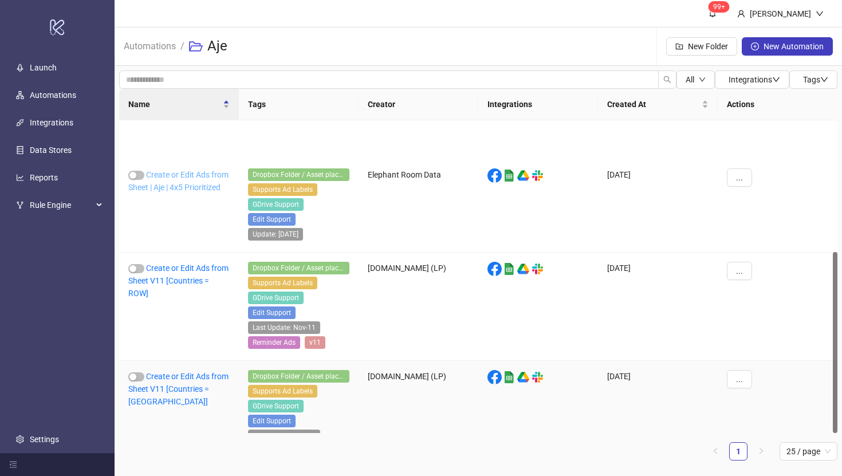
scroll to position [227, 0]
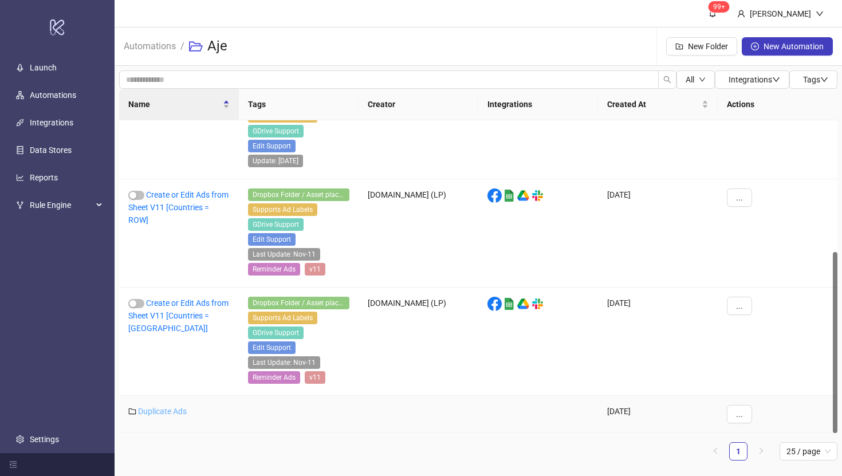
click at [171, 409] on link "Duplicate Ads" at bounding box center [162, 411] width 49 height 9
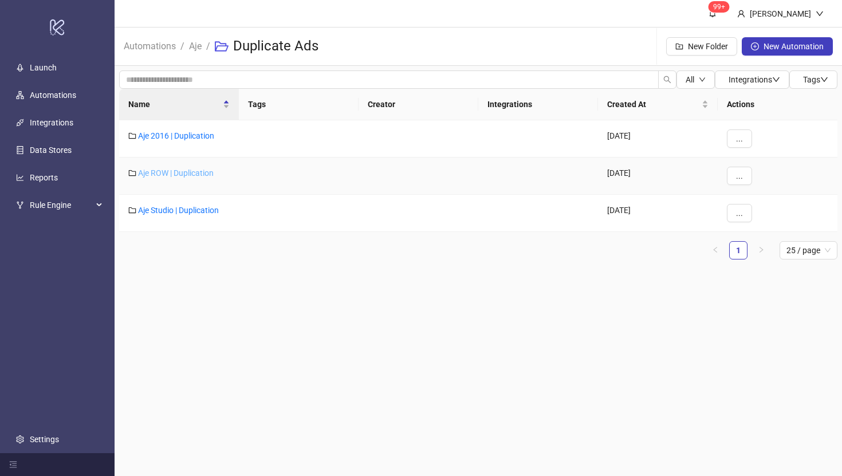
click at [187, 171] on link "Aje ROW | Duplication" at bounding box center [176, 172] width 76 height 9
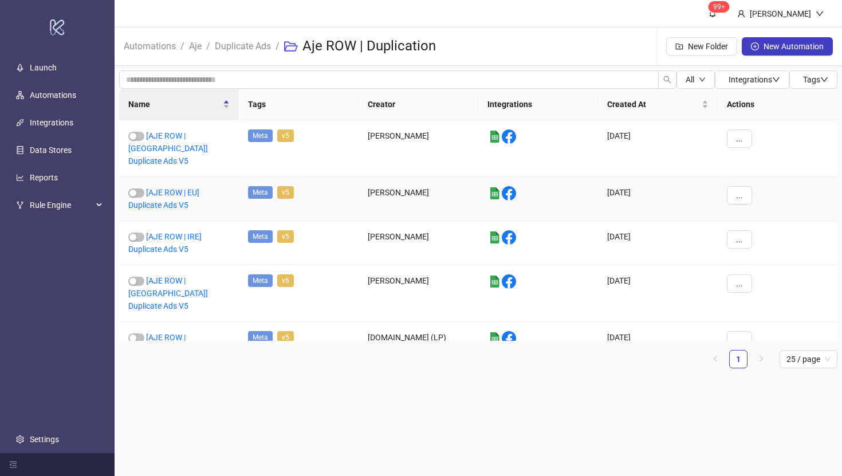
click at [169, 186] on div "[AJE ROW | EU] Duplicate Ads V5" at bounding box center [179, 199] width 120 height 44
click at [175, 177] on div "[AJE ROW | EU] Duplicate Ads V5" at bounding box center [179, 199] width 120 height 44
click at [175, 188] on link "[AJE ROW | EU] Duplicate Ads V5" at bounding box center [163, 199] width 71 height 22
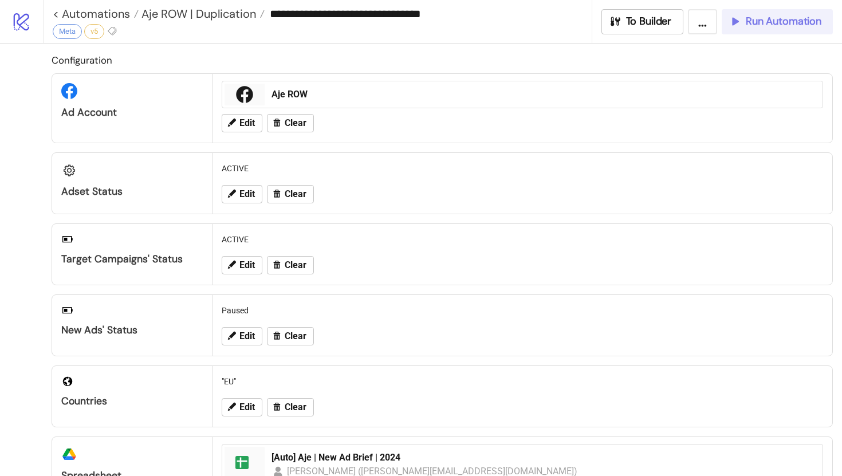
click at [763, 29] on button "Run Automation" at bounding box center [777, 21] width 111 height 25
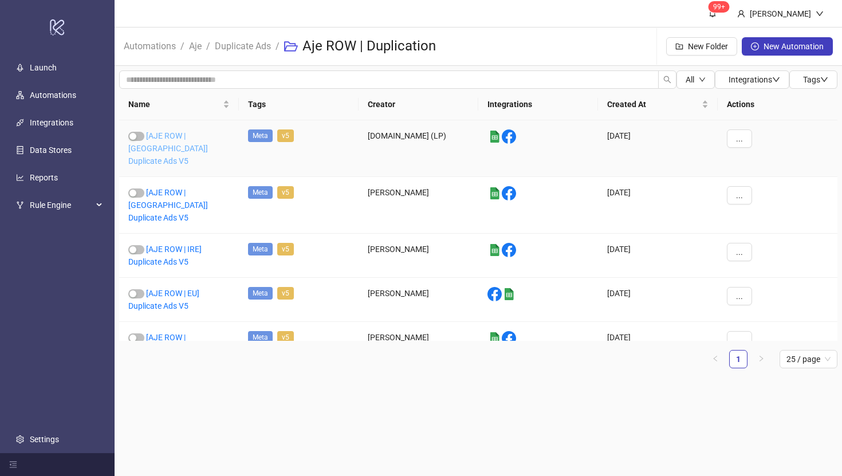
click at [173, 137] on link "[AJE ROW | [GEOGRAPHIC_DATA]] Duplicate Ads V5" at bounding box center [168, 148] width 80 height 34
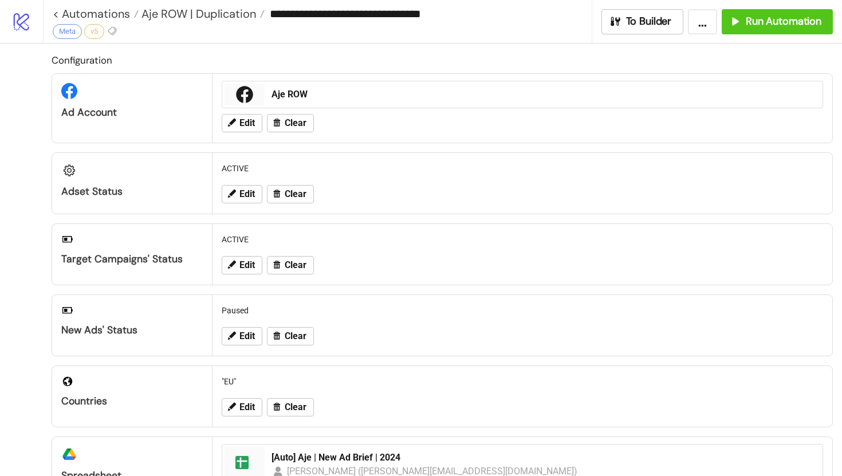
type input "**********"
click at [744, 20] on div "Run Automation" at bounding box center [775, 21] width 93 height 13
